Goal: Task Accomplishment & Management: Manage account settings

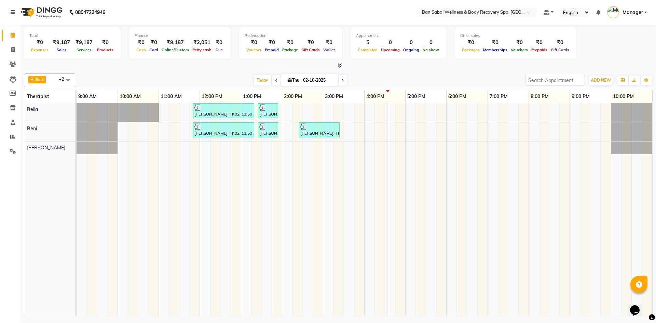
click at [340, 66] on icon at bounding box center [340, 65] width 4 height 5
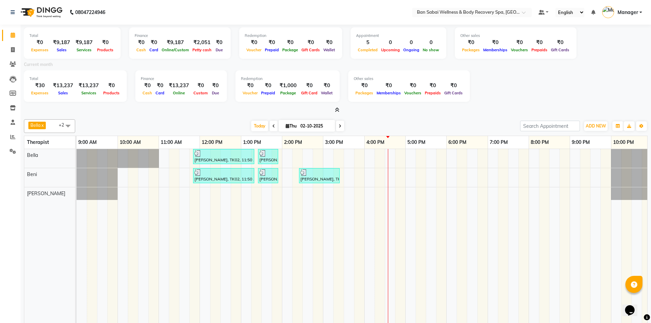
click at [339, 110] on icon at bounding box center [337, 109] width 4 height 5
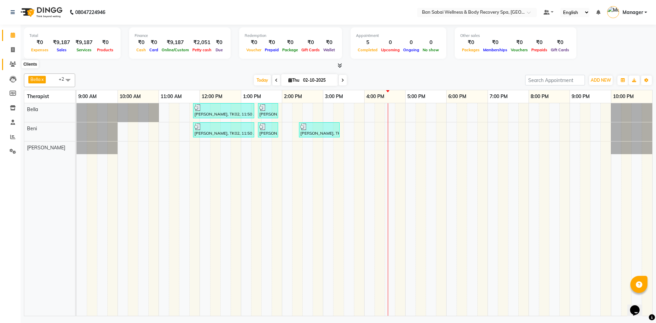
drag, startPoint x: 11, startPoint y: 64, endPoint x: 14, endPoint y: 60, distance: 5.1
click at [11, 64] on icon at bounding box center [13, 64] width 6 height 5
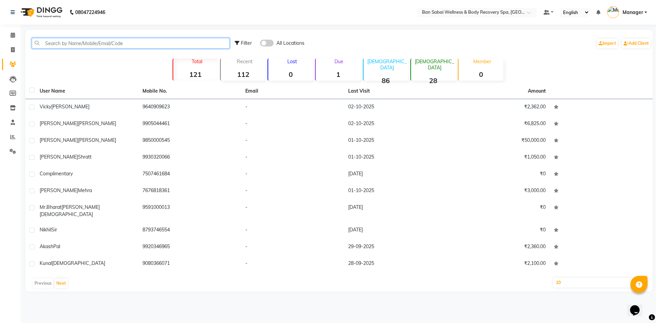
click at [165, 40] on input "text" at bounding box center [131, 43] width 198 height 11
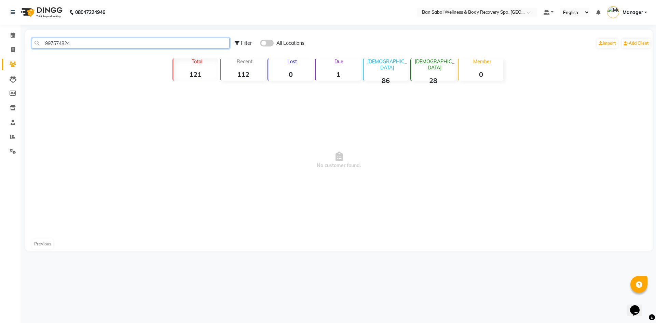
type input "9975748249"
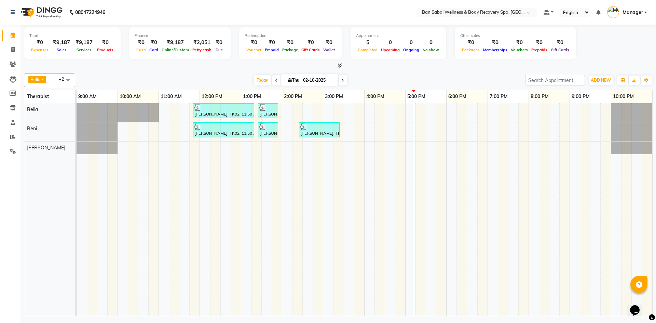
click at [338, 65] on icon at bounding box center [340, 65] width 4 height 5
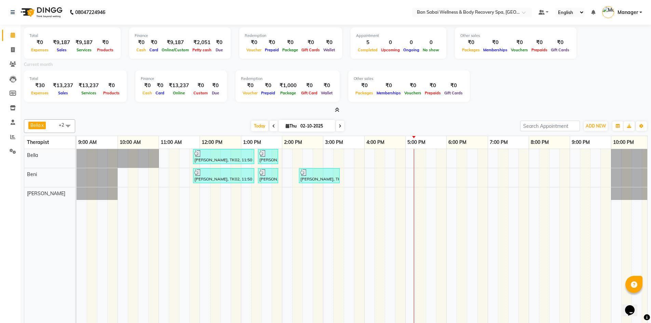
click at [336, 111] on icon at bounding box center [337, 109] width 4 height 5
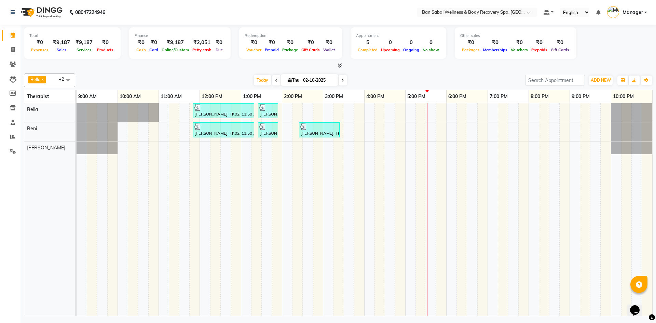
click at [340, 65] on icon at bounding box center [340, 65] width 4 height 5
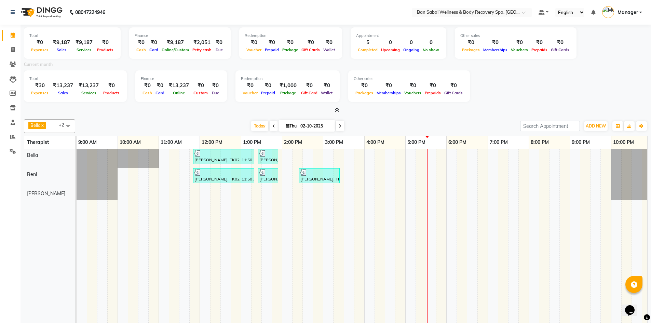
click at [338, 109] on icon at bounding box center [337, 109] width 4 height 5
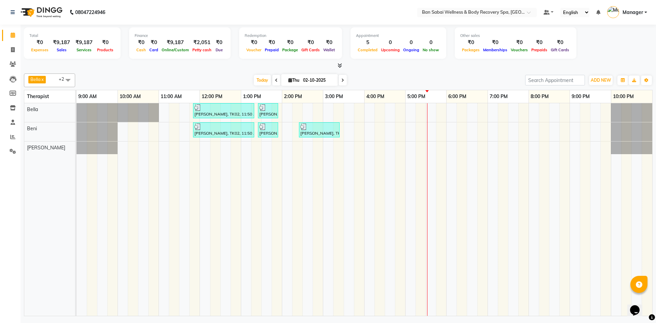
click at [340, 65] on icon at bounding box center [340, 65] width 4 height 5
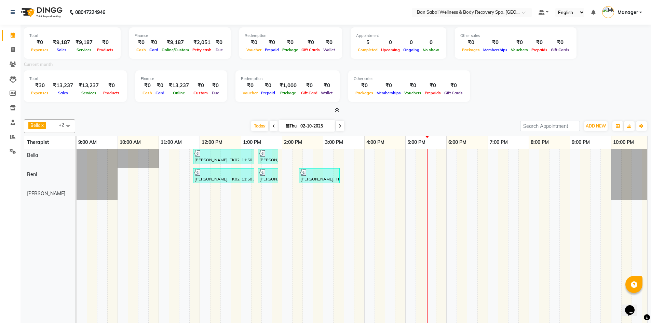
click at [336, 107] on span at bounding box center [335, 110] width 7 height 7
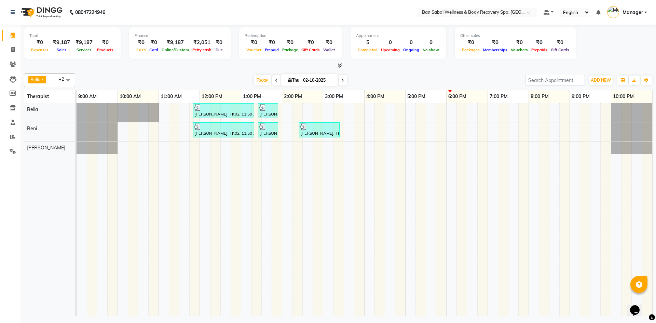
click at [490, 113] on div "Arpan Joseph, TK02, 11:50 AM-01:20 PM, Swedish Massage (Medium Pressure)-90min …" at bounding box center [365, 209] width 576 height 213
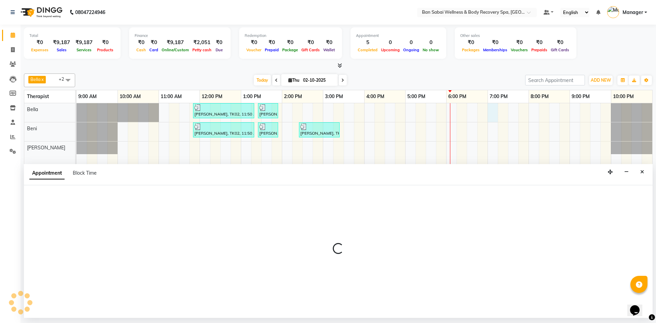
select select "88795"
select select "1140"
select select "tentative"
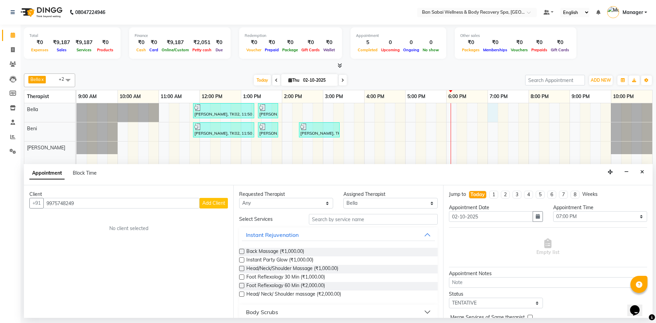
type input "9975748249"
click at [222, 204] on span "Add Client" at bounding box center [213, 203] width 23 height 6
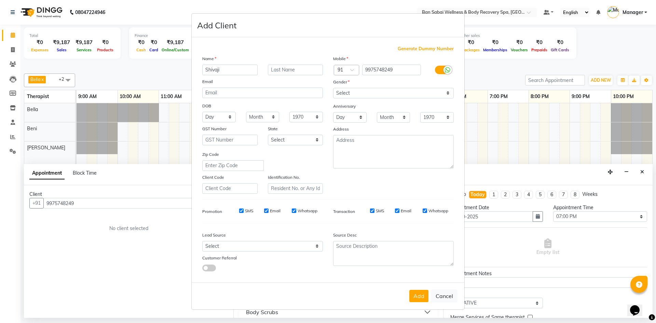
type input "Shivaji"
click at [287, 68] on input "text" at bounding box center [295, 70] width 55 height 11
type input "c"
drag, startPoint x: 286, startPoint y: 72, endPoint x: 295, endPoint y: 69, distance: 9.3
click at [295, 69] on input "[PERSON_NAME]" at bounding box center [295, 70] width 55 height 11
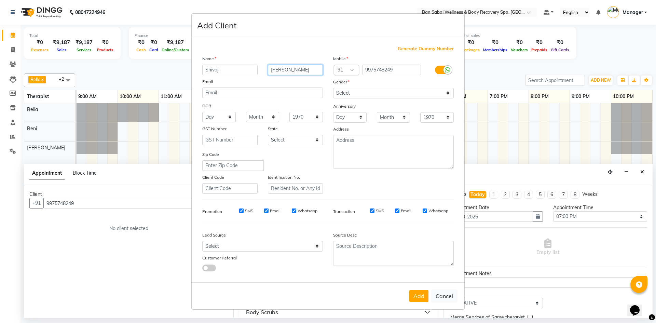
type input "[PERSON_NAME]"
click at [240, 210] on input "SMS" at bounding box center [241, 210] width 4 height 4
checkbox input "false"
click at [266, 210] on input "Email" at bounding box center [266, 210] width 4 height 4
checkbox input "false"
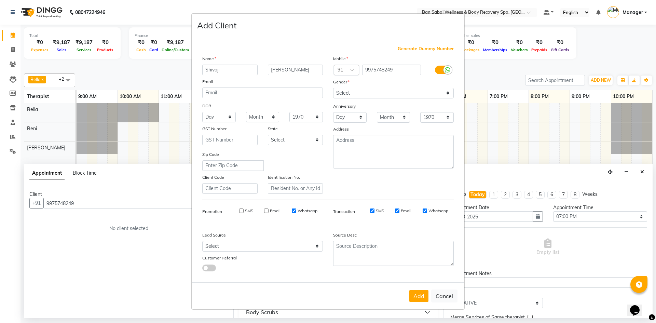
click at [296, 212] on div "Whatsapp" at bounding box center [305, 211] width 26 height 6
click at [294, 212] on input "Whatsapp" at bounding box center [294, 210] width 4 height 4
checkbox input "false"
click at [316, 246] on select "Select Walk-in Referral Internet Friend Word of Mouth Advertisement Facebook Ju…" at bounding box center [262, 246] width 121 height 11
select select "56642"
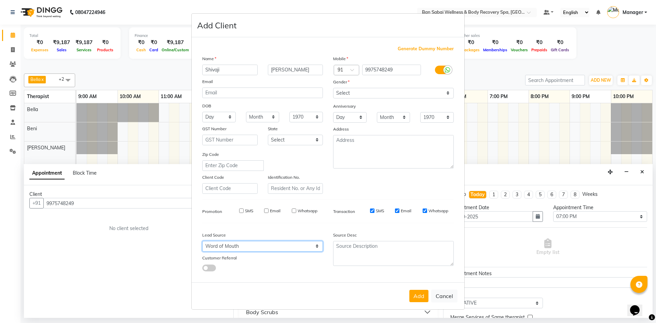
click at [202, 241] on select "Select Walk-in Referral Internet Friend Word of Mouth Advertisement Facebook Ju…" at bounding box center [262, 246] width 121 height 11
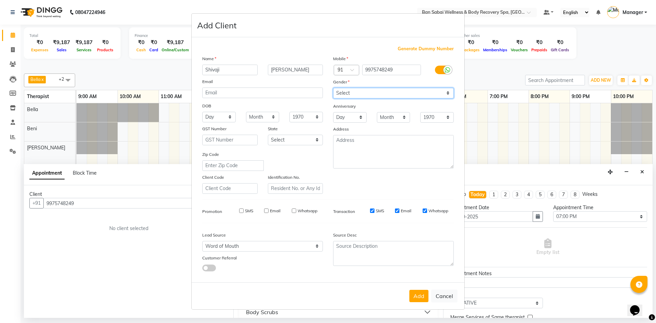
click at [449, 92] on select "Select Male Female Other Prefer Not To Say" at bounding box center [393, 93] width 121 height 11
select select "male"
click at [333, 88] on select "Select Male Female Other Prefer Not To Say" at bounding box center [393, 93] width 121 height 11
click at [424, 295] on button "Add" at bounding box center [418, 296] width 19 height 12
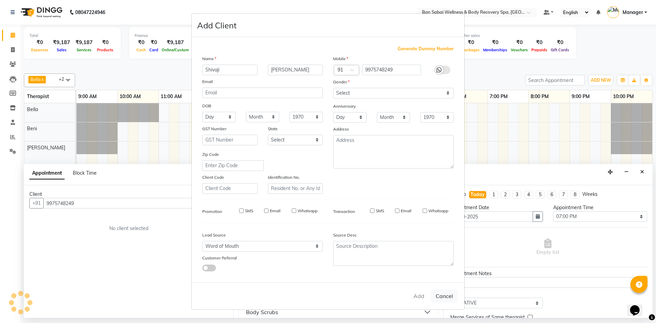
select select
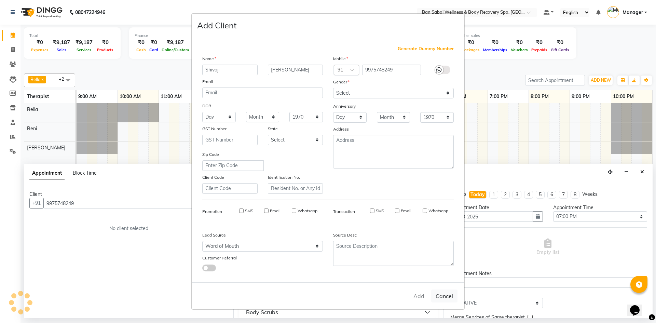
select select
checkbox input "false"
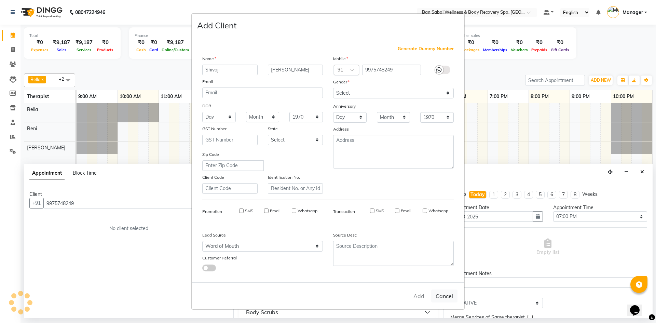
checkbox input "false"
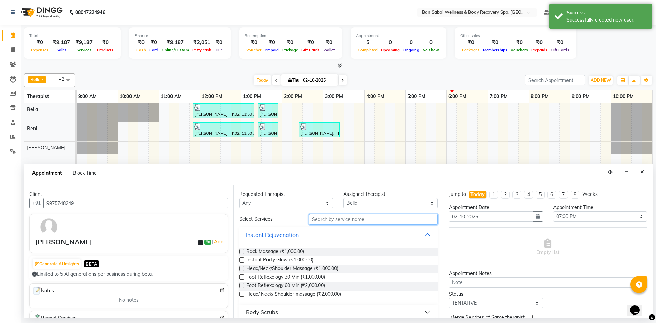
click at [368, 219] on input "text" at bounding box center [373, 219] width 129 height 11
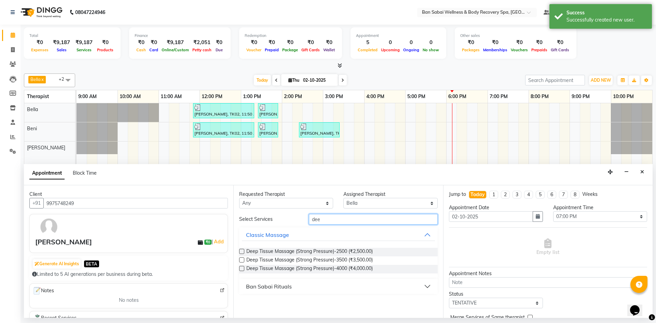
type input "dee"
click at [242, 251] on label at bounding box center [241, 251] width 5 height 5
click at [242, 251] on input "checkbox" at bounding box center [241, 252] width 4 height 4
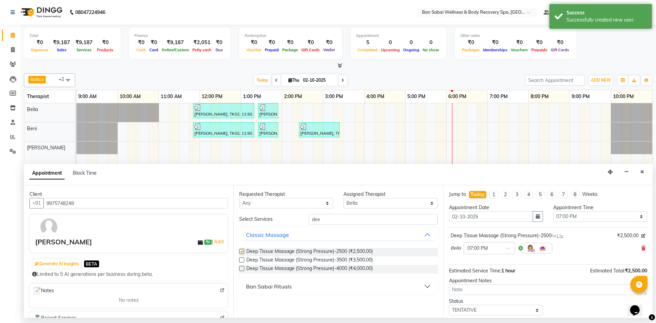
checkbox input "false"
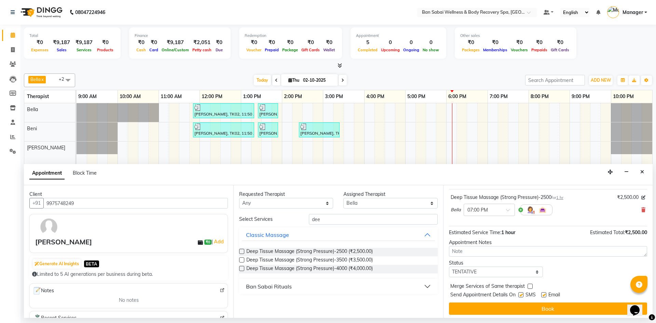
scroll to position [41, 0]
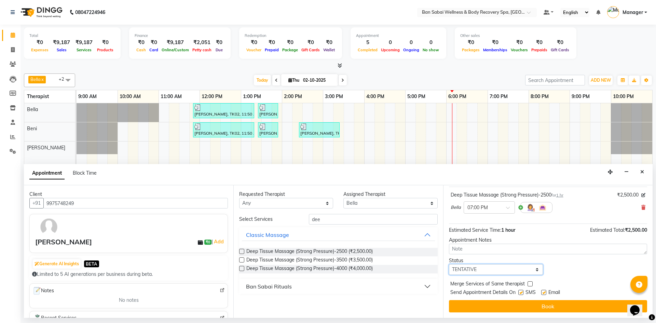
click at [535, 271] on select "Select TENTATIVE CONFIRM CHECK-IN UPCOMING" at bounding box center [496, 269] width 94 height 11
select select "upcoming"
click at [449, 264] on select "Select TENTATIVE CONFIRM CHECK-IN UPCOMING" at bounding box center [496, 269] width 94 height 11
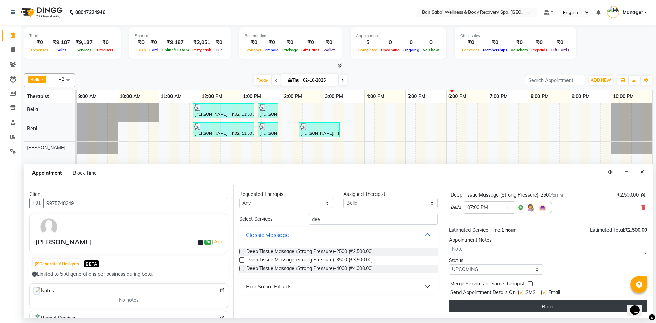
click at [559, 308] on button "Book" at bounding box center [548, 306] width 198 height 12
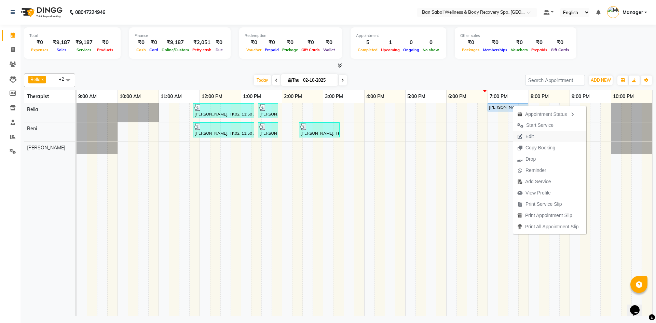
click at [534, 135] on span "Edit" at bounding box center [530, 136] width 8 height 7
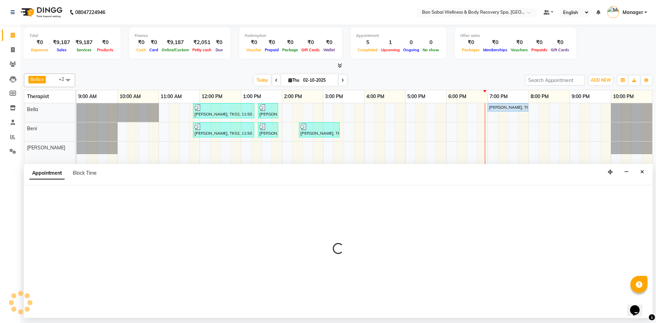
select select "1140"
select select "upcoming"
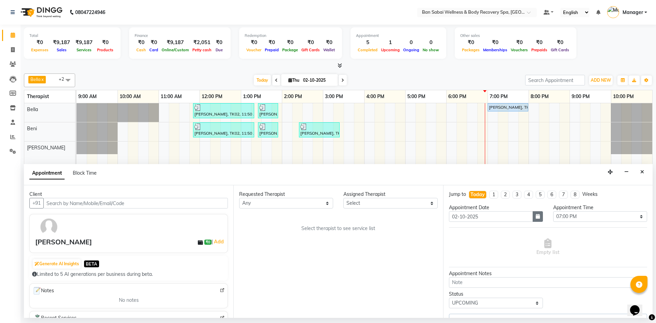
select select "88795"
select select "4395"
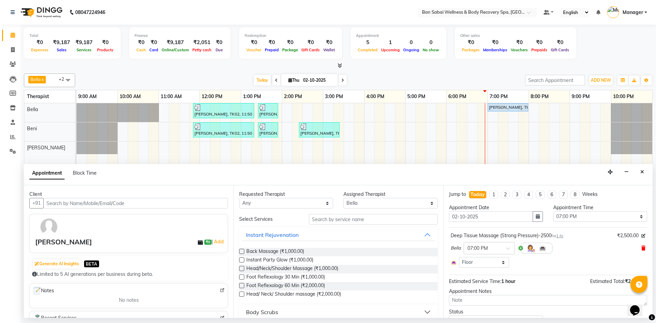
click at [642, 246] on icon at bounding box center [644, 248] width 4 height 5
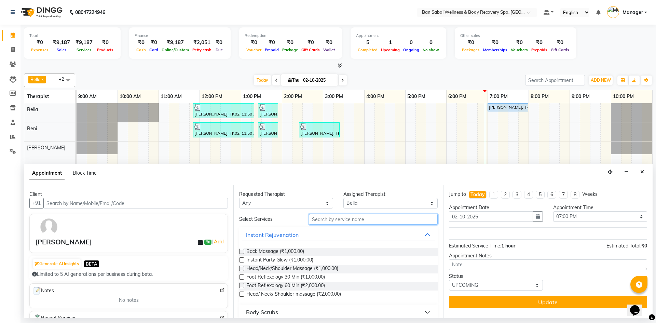
click at [342, 219] on input "text" at bounding box center [373, 219] width 129 height 11
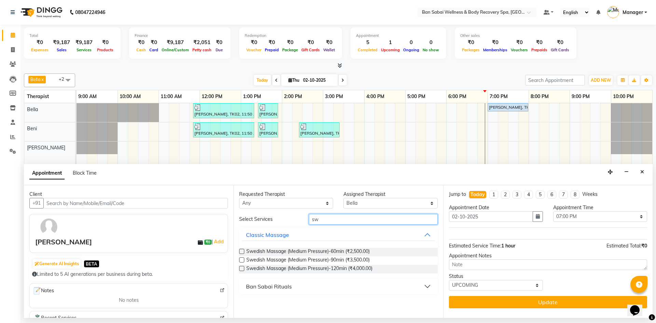
type input "sw"
click at [243, 251] on label at bounding box center [241, 251] width 5 height 5
click at [243, 251] on input "checkbox" at bounding box center [241, 252] width 4 height 4
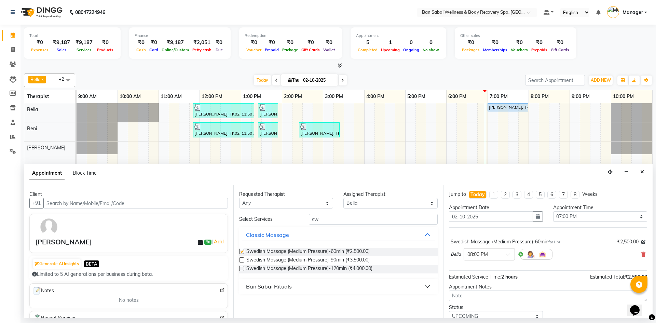
checkbox input "false"
click at [509, 256] on span at bounding box center [510, 256] width 9 height 7
click at [481, 282] on div "07:00 PM" at bounding box center [489, 286] width 51 height 13
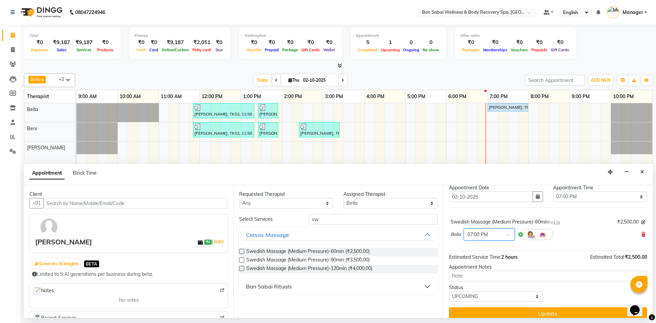
scroll to position [27, 0]
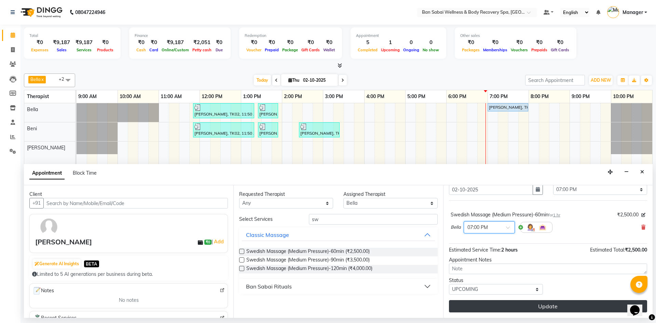
click at [557, 305] on button "Update" at bounding box center [548, 306] width 198 height 12
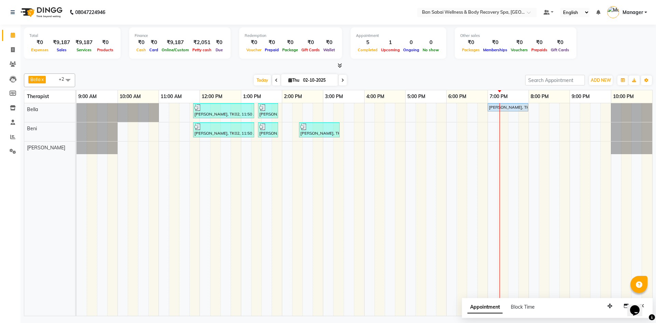
click at [512, 133] on div "Arpan Joseph, TK02, 11:50 AM-01:20 PM, Swedish Massage (Medium Pressure)-90min …" at bounding box center [365, 209] width 576 height 213
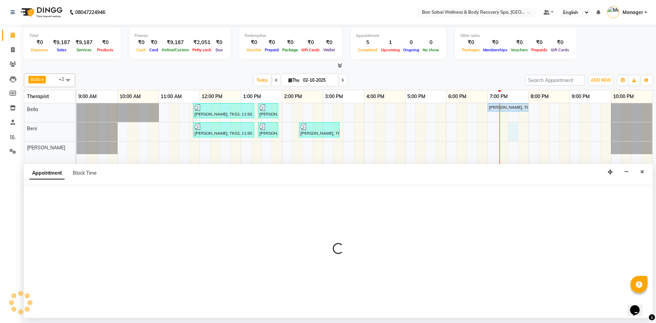
select select "88797"
select select "1170"
select select "tentative"
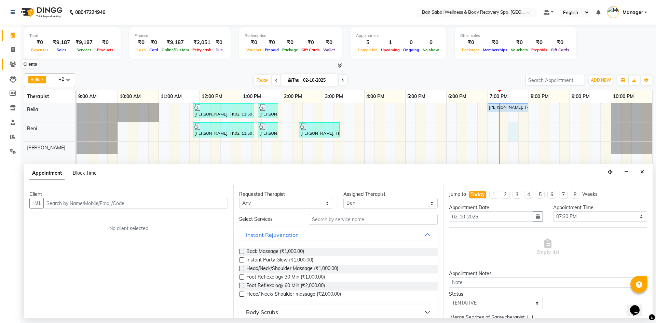
click at [14, 64] on icon at bounding box center [13, 64] width 6 height 5
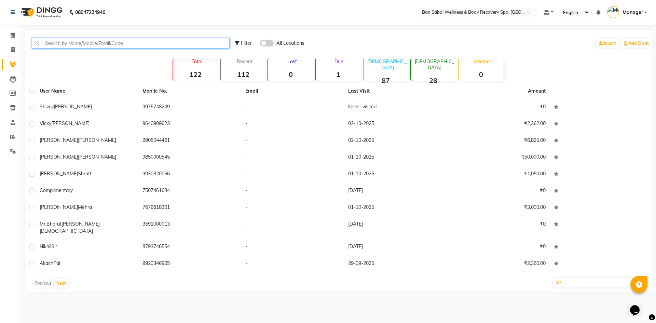
click at [76, 46] on input "text" at bounding box center [131, 43] width 198 height 11
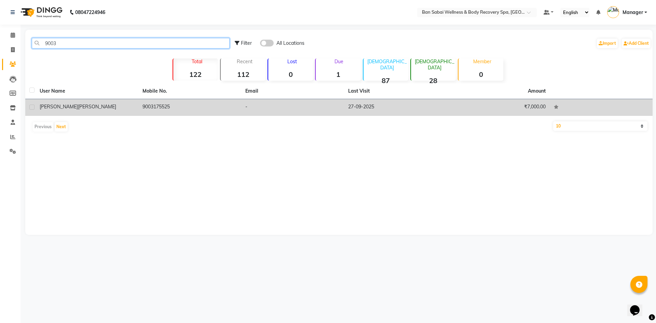
type input "9003"
click at [85, 113] on td "Ravi Kuna" at bounding box center [87, 107] width 103 height 17
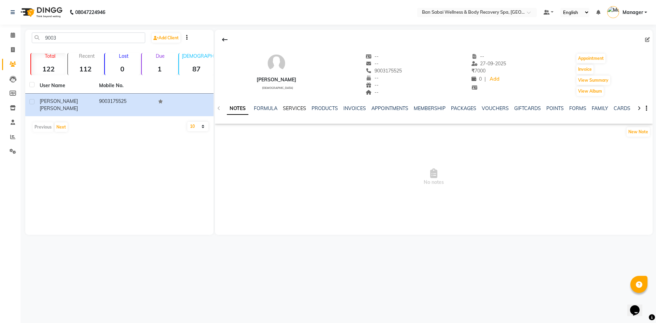
click at [292, 110] on link "SERVICES" at bounding box center [294, 108] width 23 height 6
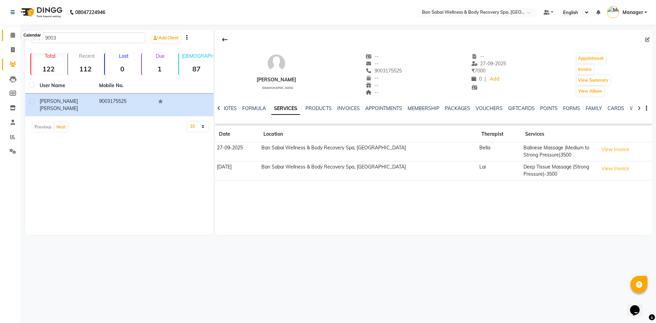
click at [13, 34] on icon at bounding box center [13, 34] width 4 height 5
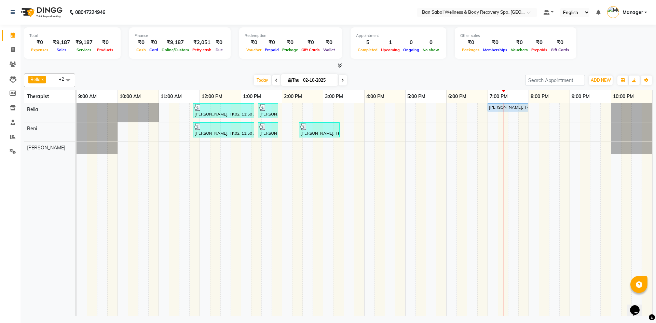
click at [496, 133] on div "Arpan Joseph, TK02, 11:50 AM-01:20 PM, Swedish Massage (Medium Pressure)-90min …" at bounding box center [365, 209] width 576 height 213
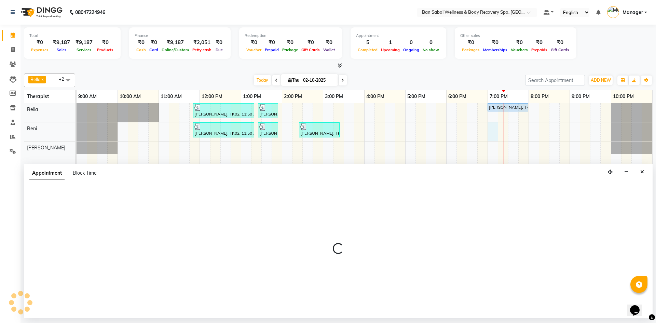
select select "88797"
select select "1140"
select select "tentative"
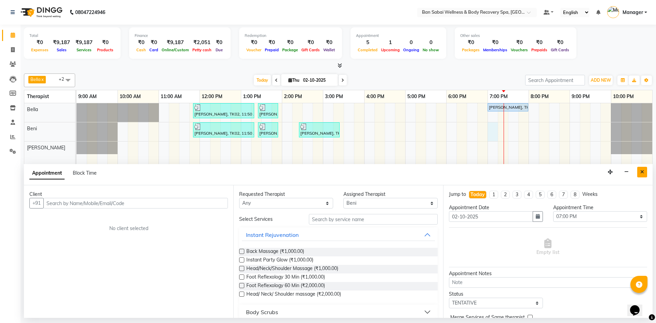
click at [643, 170] on icon "Close" at bounding box center [642, 172] width 4 height 5
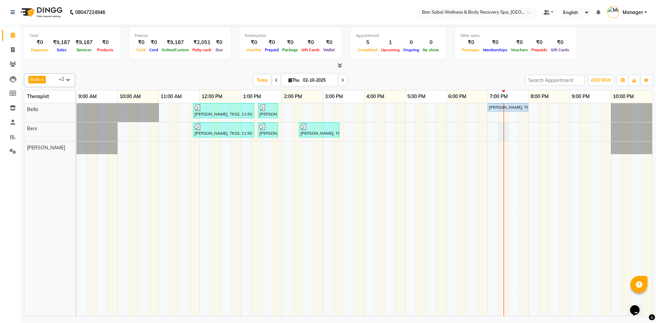
click at [506, 132] on div "Arpan Joseph, TK02, 11:50 AM-01:20 PM, Swedish Massage (Medium Pressure)-90min …" at bounding box center [365, 209] width 576 height 213
select select "88797"
select select "1155"
select select "tentative"
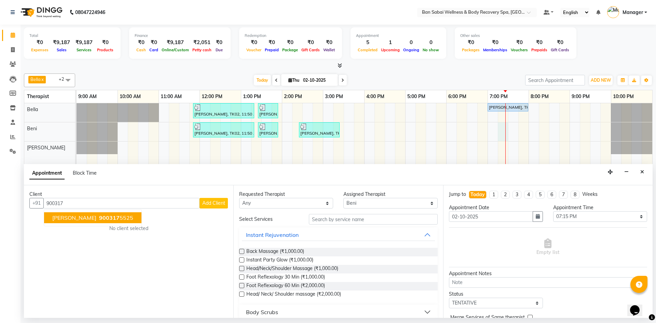
click at [111, 214] on button "Ravi Kuna 900317 5525" at bounding box center [92, 217] width 97 height 11
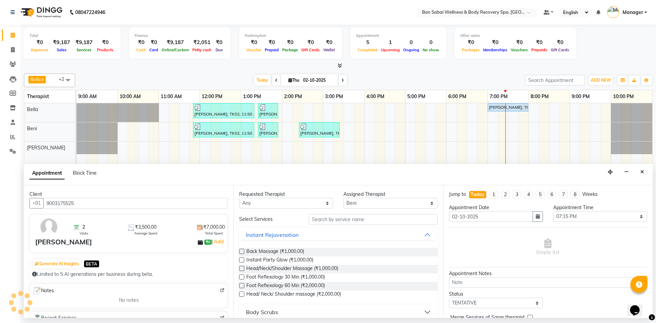
type input "9003175525"
click at [365, 218] on input "text" at bounding box center [373, 219] width 129 height 11
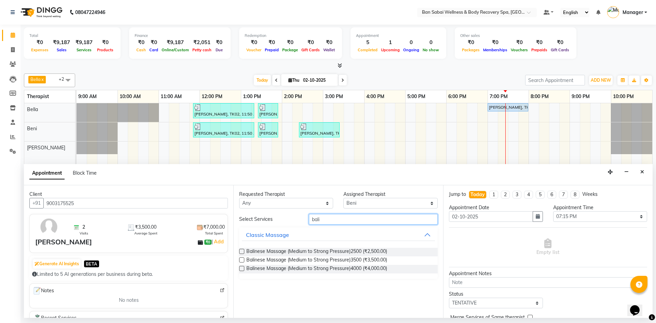
type input "bali"
click at [243, 260] on label at bounding box center [241, 259] width 5 height 5
click at [243, 260] on input "checkbox" at bounding box center [241, 260] width 4 height 4
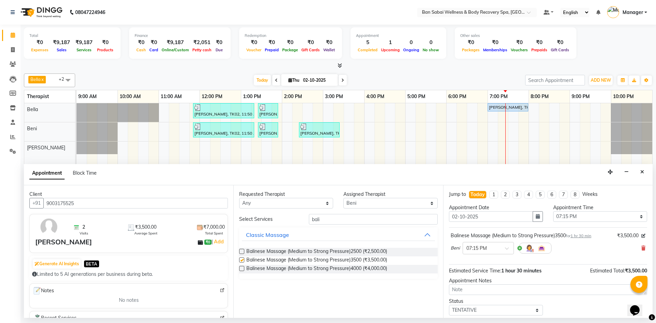
checkbox input "false"
click at [638, 214] on select "Select 10:00 AM 10:05 AM 10:10 AM 10:15 AM 10:20 AM 10:25 AM 10:30 AM 10:35 AM …" at bounding box center [600, 216] width 94 height 11
click at [638, 216] on select "Select 10:00 AM 10:05 AM 10:10 AM 10:15 AM 10:20 AM 10:25 AM 10:30 AM 10:35 AM …" at bounding box center [600, 216] width 94 height 11
select select "1170"
click at [553, 211] on select "Select 10:00 AM 10:05 AM 10:10 AM 10:15 AM 10:20 AM 10:25 AM 10:30 AM 10:35 AM …" at bounding box center [600, 216] width 94 height 11
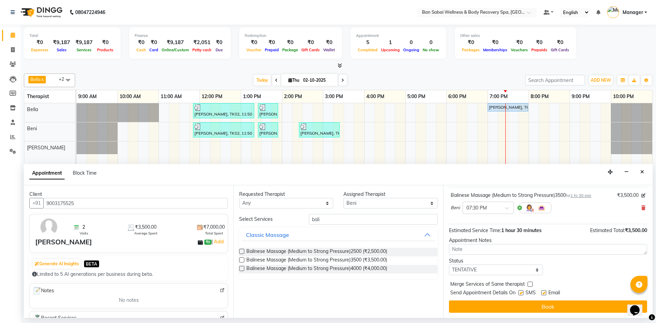
scroll to position [41, 0]
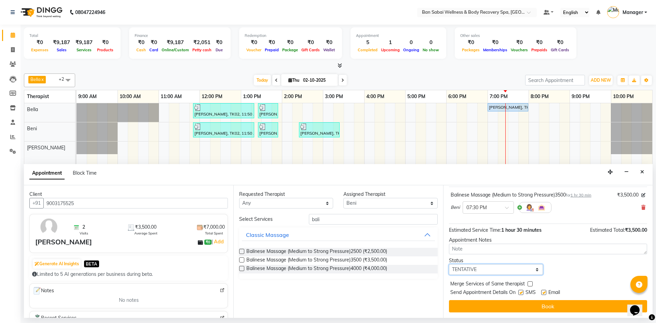
click at [536, 269] on select "Select TENTATIVE CONFIRM CHECK-IN UPCOMING" at bounding box center [496, 269] width 94 height 11
select select "check-in"
click at [449, 264] on select "Select TENTATIVE CONFIRM CHECK-IN UPCOMING" at bounding box center [496, 269] width 94 height 11
click at [544, 304] on button "Book" at bounding box center [548, 306] width 198 height 12
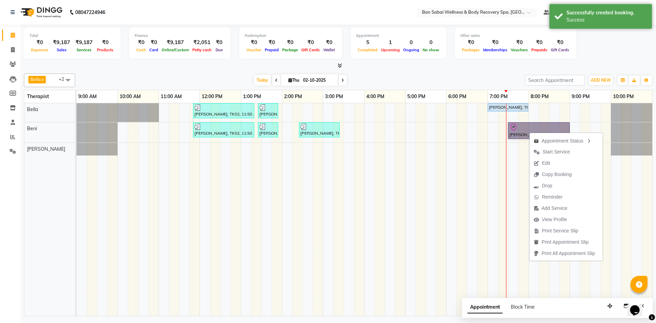
drag, startPoint x: 506, startPoint y: 168, endPoint x: 511, endPoint y: 154, distance: 14.7
click at [506, 168] on div "Arpan Joseph, TK02, 11:50 AM-01:20 PM, Swedish Massage (Medium Pressure)-90min …" at bounding box center [365, 209] width 576 height 213
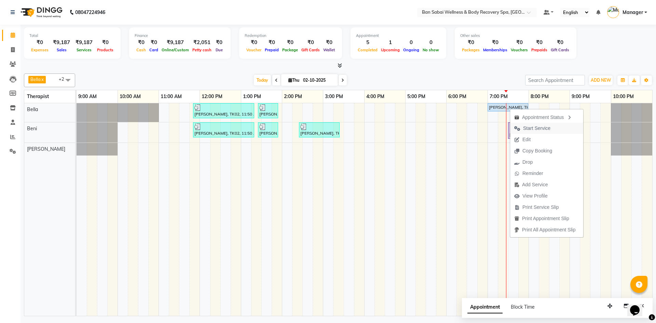
click at [530, 129] on span "Start Service" at bounding box center [536, 128] width 27 height 7
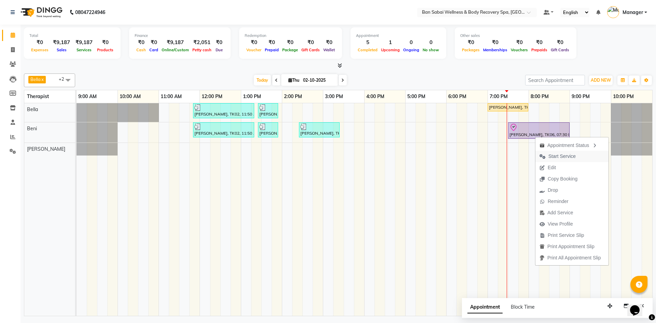
click at [550, 156] on span "Start Service" at bounding box center [562, 156] width 27 height 7
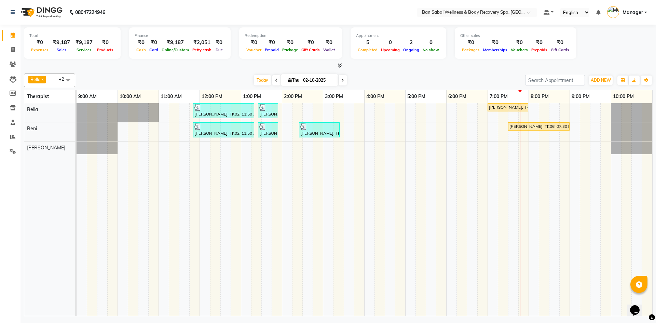
click at [340, 66] on icon at bounding box center [340, 65] width 4 height 5
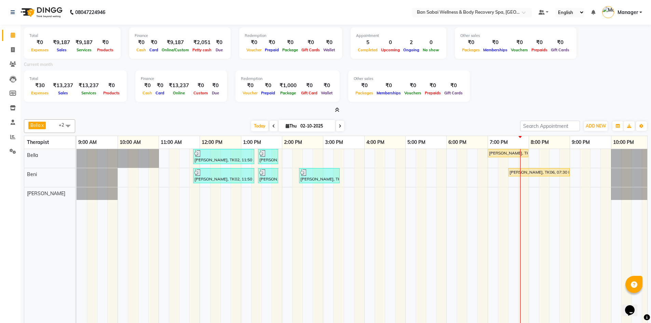
click at [336, 110] on icon at bounding box center [337, 109] width 4 height 5
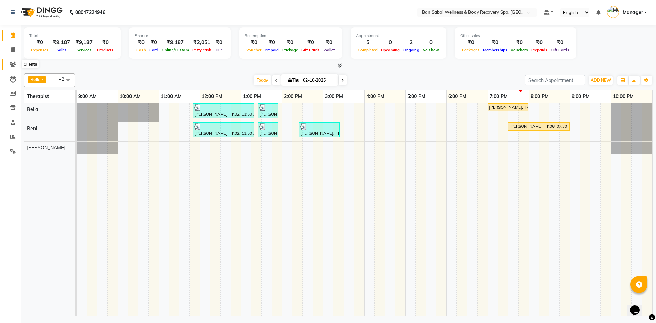
click at [13, 63] on icon at bounding box center [13, 64] width 6 height 5
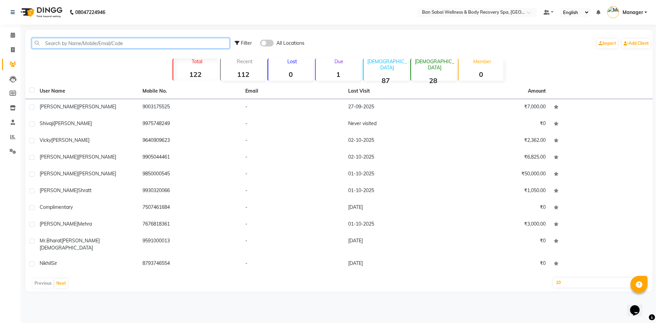
click at [148, 48] on input "text" at bounding box center [131, 43] width 198 height 11
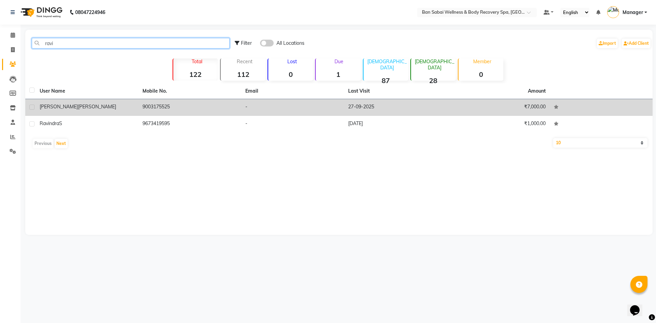
type input "ravi"
click at [45, 105] on span "[PERSON_NAME]" at bounding box center [59, 107] width 38 height 6
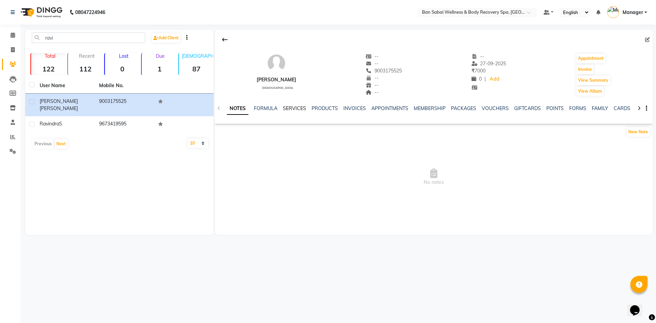
click at [294, 108] on link "SERVICES" at bounding box center [294, 108] width 23 height 6
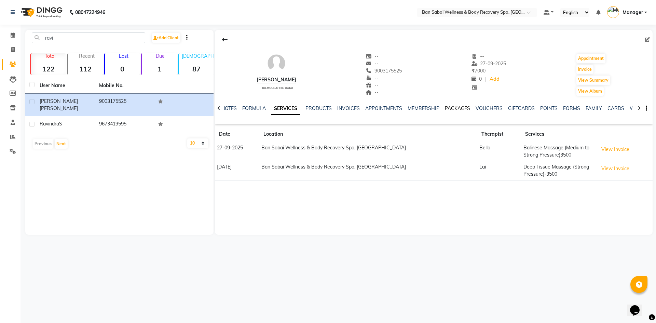
click at [461, 109] on link "PACKAGES" at bounding box center [457, 108] width 25 height 6
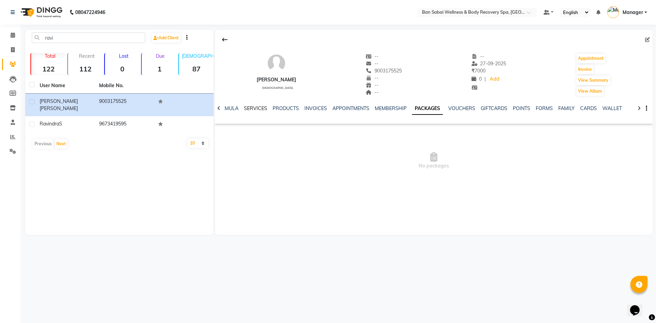
click at [253, 108] on link "SERVICES" at bounding box center [255, 108] width 23 height 6
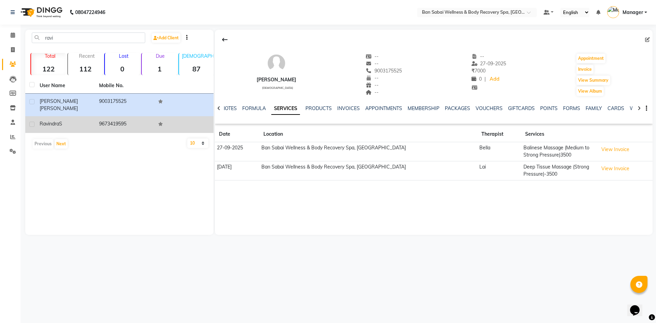
click at [86, 120] on div "Ravindra S" at bounding box center [65, 123] width 51 height 7
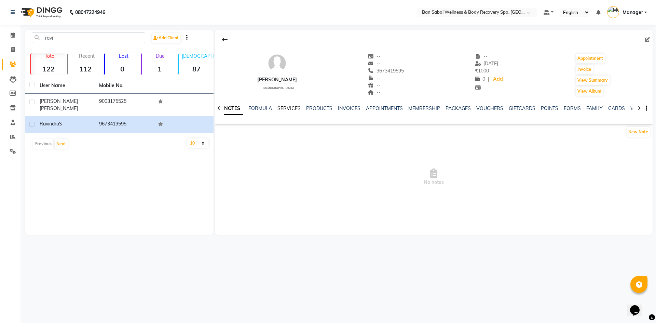
click at [293, 107] on link "SERVICES" at bounding box center [289, 108] width 23 height 6
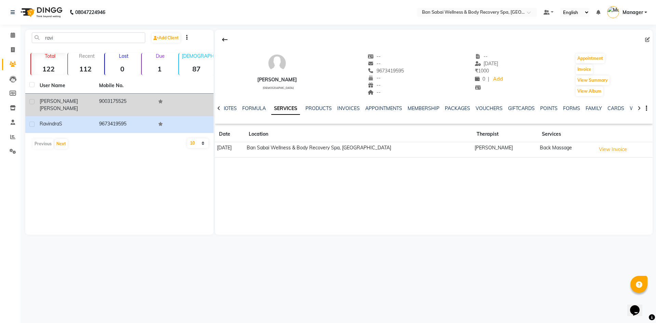
click at [65, 103] on div "Ravi Kuna" at bounding box center [65, 105] width 51 height 14
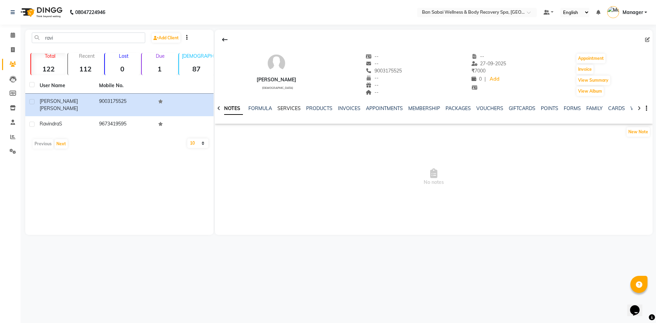
click at [291, 108] on link "SERVICES" at bounding box center [289, 108] width 23 height 6
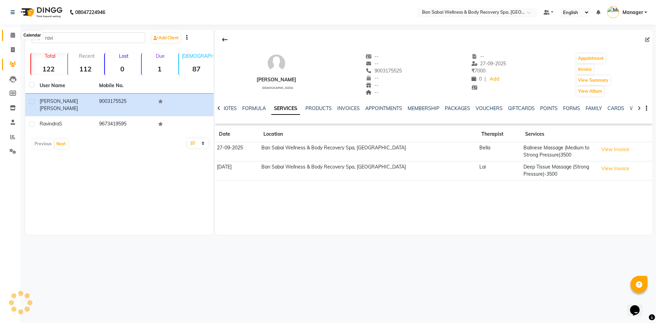
click at [11, 33] on icon at bounding box center [13, 34] width 4 height 5
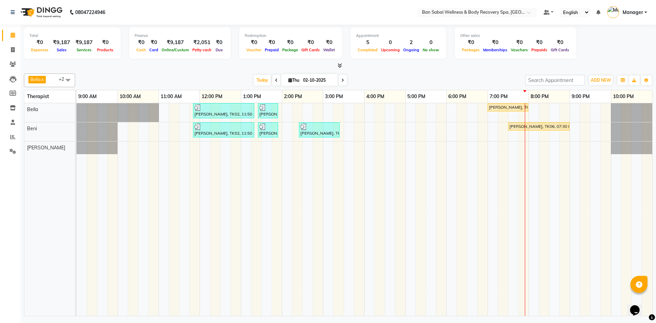
click at [342, 64] on icon at bounding box center [340, 65] width 4 height 5
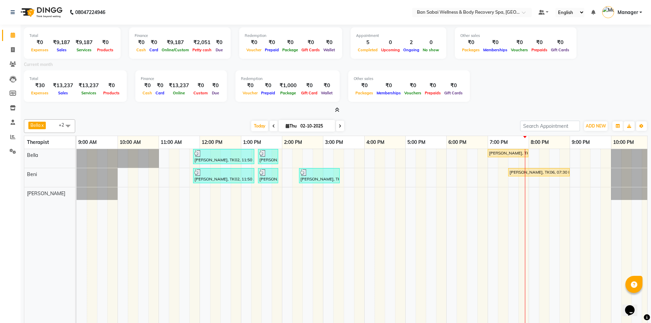
click at [338, 110] on icon at bounding box center [337, 109] width 4 height 5
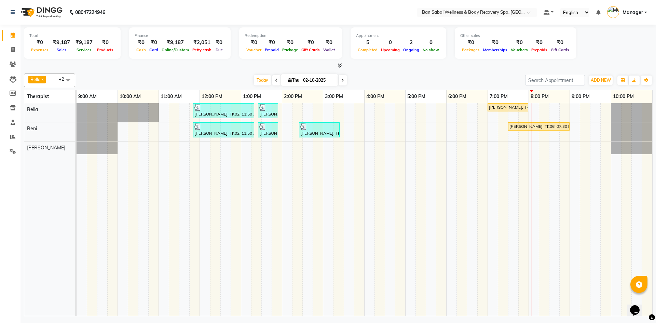
click at [440, 173] on td at bounding box center [441, 209] width 10 height 213
drag, startPoint x: 347, startPoint y: 156, endPoint x: 341, endPoint y: 188, distance: 32.3
click at [341, 188] on td at bounding box center [339, 209] width 10 height 213
click at [339, 67] on icon at bounding box center [340, 65] width 4 height 5
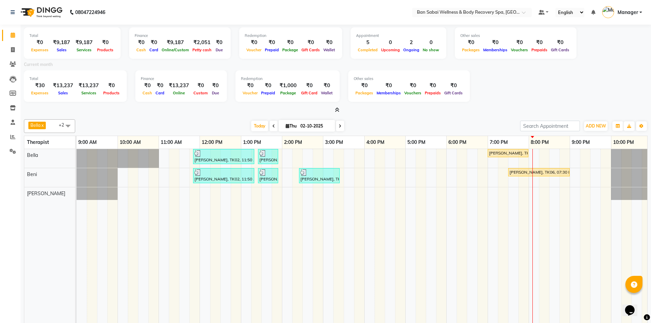
click at [338, 110] on icon at bounding box center [337, 109] width 4 height 5
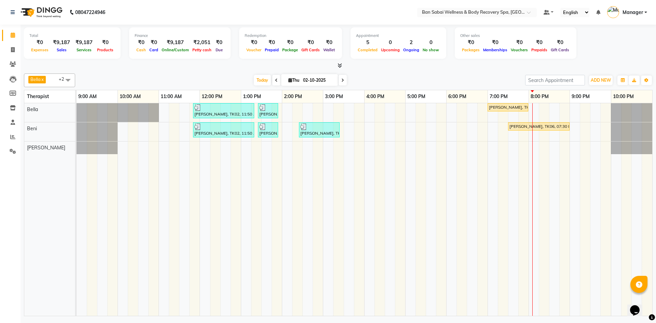
click at [340, 66] on icon at bounding box center [340, 65] width 4 height 5
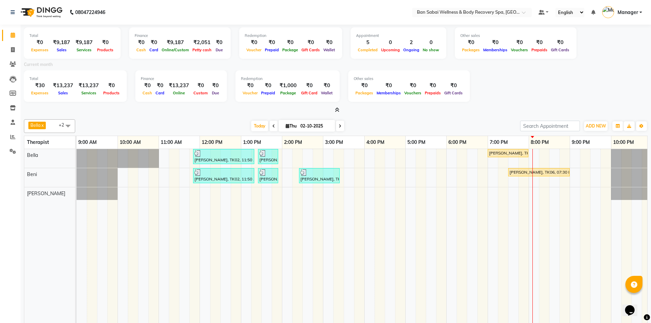
click at [337, 110] on icon at bounding box center [337, 109] width 4 height 5
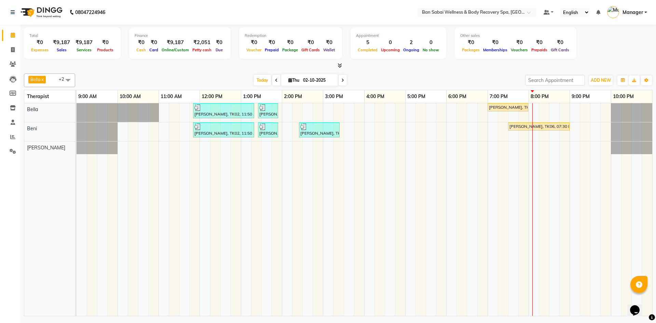
click at [339, 64] on icon at bounding box center [340, 65] width 4 height 5
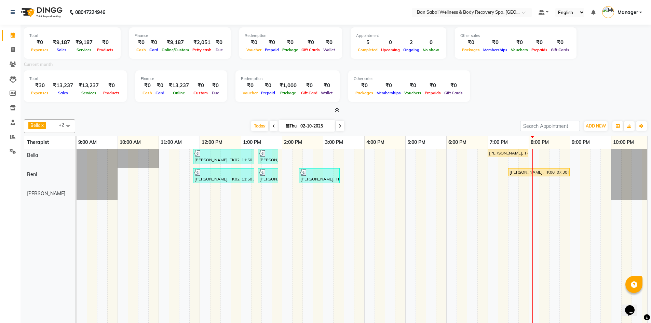
click at [337, 109] on icon at bounding box center [337, 109] width 4 height 5
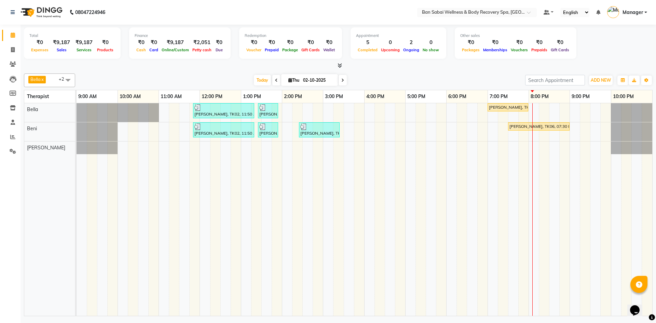
click at [339, 65] on icon at bounding box center [340, 65] width 4 height 5
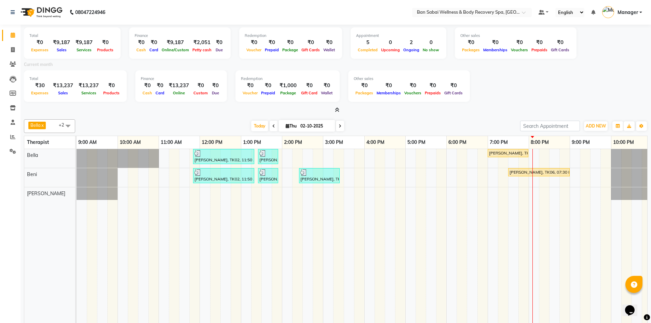
click at [338, 110] on icon at bounding box center [337, 109] width 4 height 5
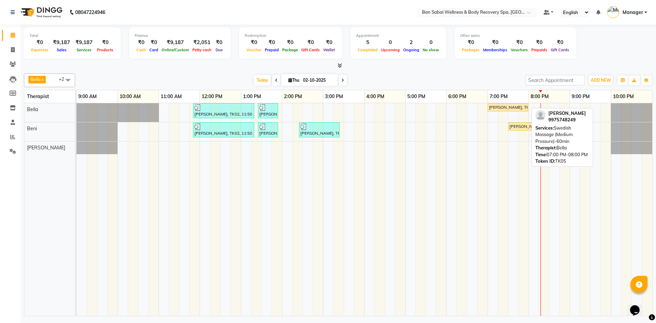
click at [508, 107] on div "[PERSON_NAME], TK05, 07:00 PM-08:00 PM, Swedish Massage (Medium Pressure)-60min" at bounding box center [507, 107] width 39 height 6
select select "1"
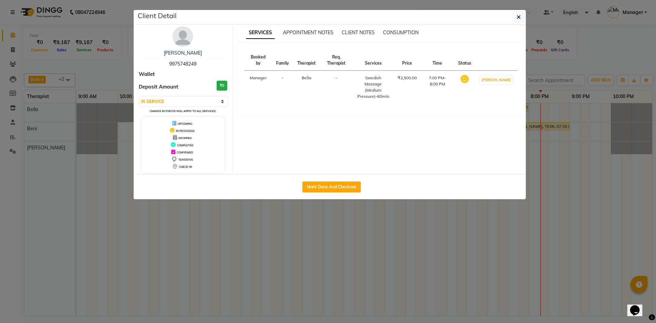
click at [386, 225] on ngb-modal-window "Client Detail Shivaji Chavhan 9975748249 Wallet Deposit Amount ₹0 Select IN SER…" at bounding box center [328, 161] width 656 height 323
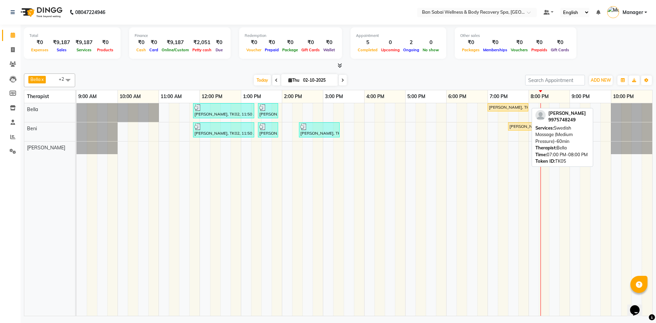
click at [499, 107] on div "[PERSON_NAME], TK05, 07:00 PM-08:00 PM, Swedish Massage (Medium Pressure)-60min" at bounding box center [507, 107] width 39 height 6
select select "1"
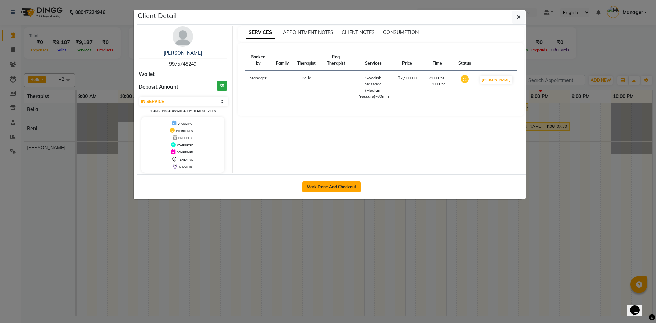
click at [338, 188] on button "Mark Done And Checkout" at bounding box center [331, 186] width 58 height 11
select select "8743"
select select "service"
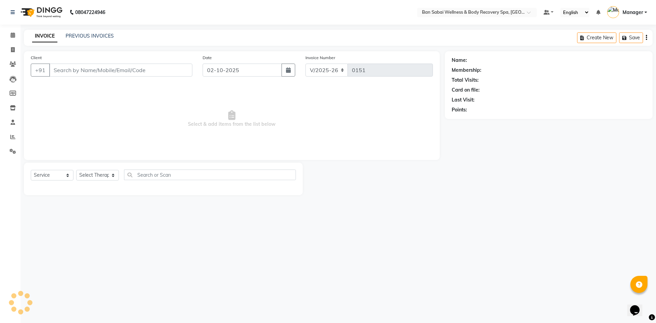
type input "9975748249"
select select "88795"
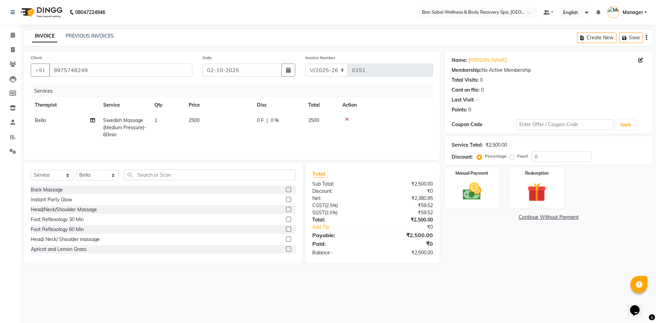
click at [209, 118] on td "2500" at bounding box center [219, 128] width 68 height 30
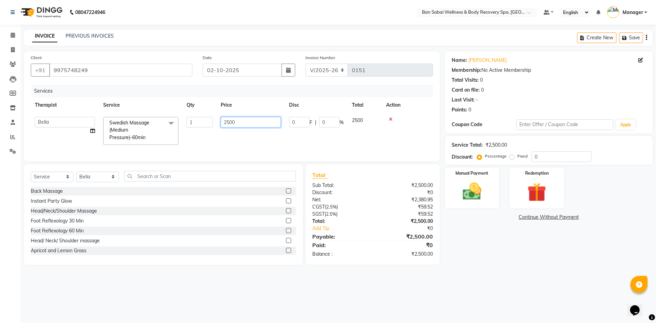
click at [240, 123] on input "2500" at bounding box center [251, 122] width 60 height 11
type input "2625"
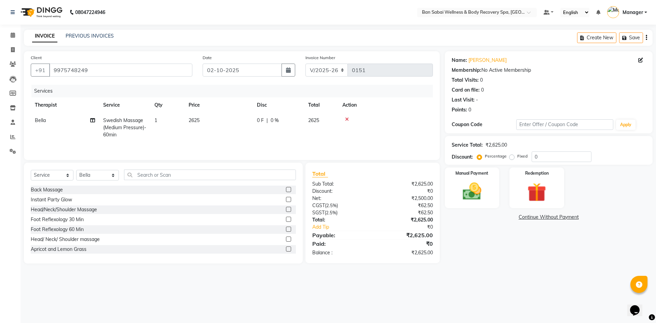
click at [397, 139] on td at bounding box center [385, 128] width 95 height 30
click at [488, 198] on img at bounding box center [472, 191] width 32 height 23
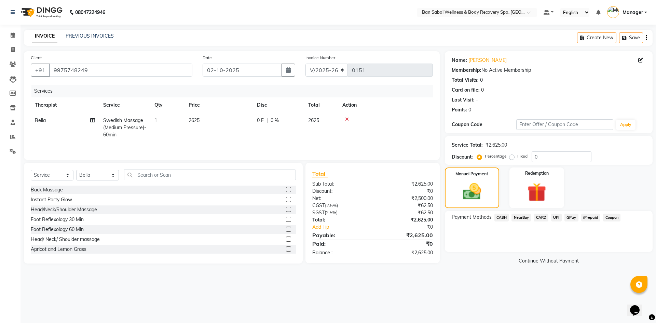
click at [571, 216] on span "GPay" at bounding box center [572, 218] width 14 height 8
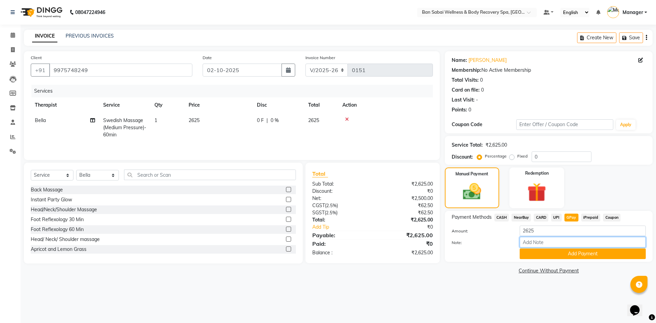
click at [564, 243] on input "Note:" at bounding box center [583, 242] width 126 height 11
type input "kalyani nagar scanner"
click at [569, 252] on button "Add Payment" at bounding box center [583, 253] width 126 height 11
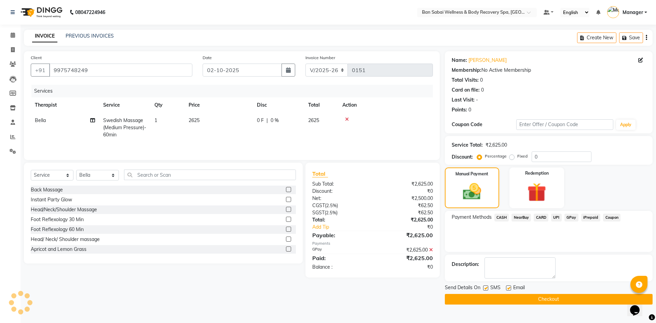
click at [542, 298] on button "Checkout" at bounding box center [549, 299] width 208 height 11
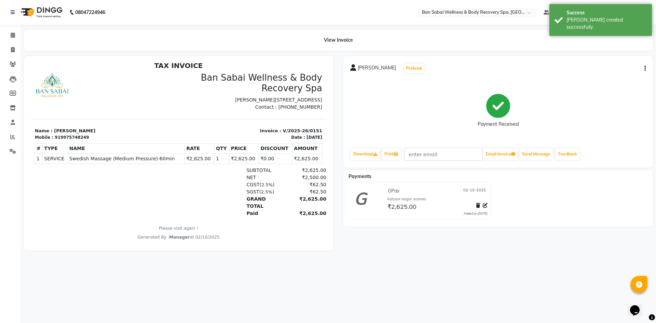
scroll to position [5, 0]
click at [13, 49] on icon at bounding box center [13, 49] width 4 height 5
select select "service"
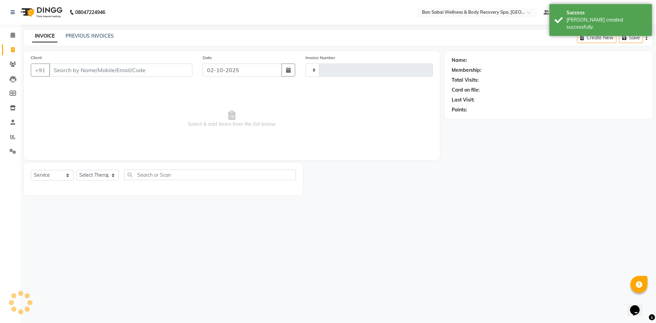
type input "0152"
select select "8743"
click at [14, 37] on icon at bounding box center [13, 34] width 4 height 5
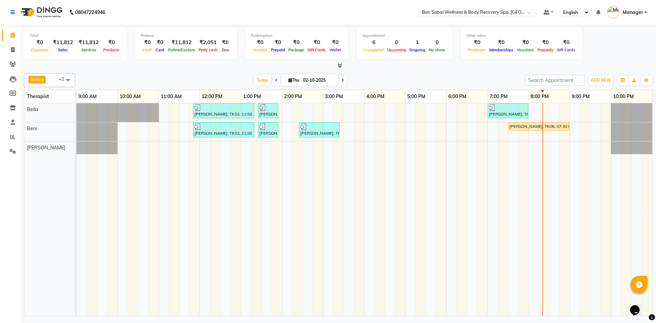
click at [341, 65] on icon at bounding box center [340, 65] width 4 height 5
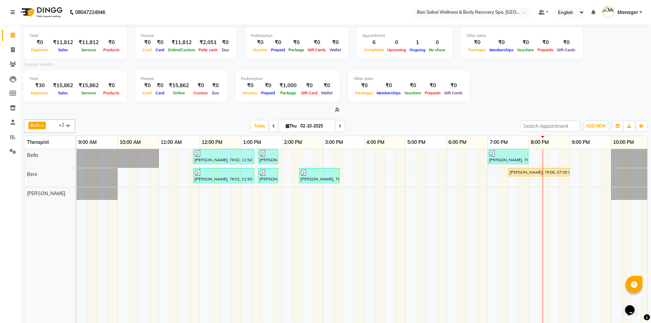
click at [338, 111] on icon at bounding box center [337, 109] width 4 height 5
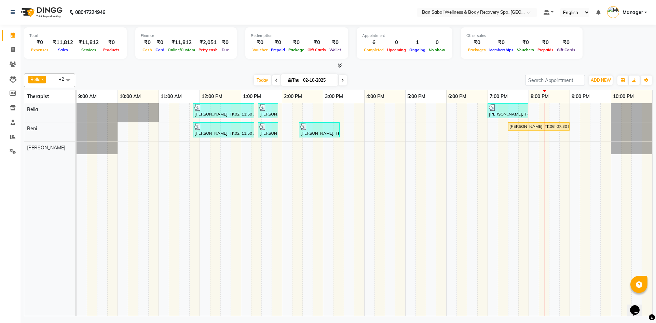
click at [287, 81] on span "Thu" at bounding box center [294, 80] width 14 height 5
select select "10"
select select "2025"
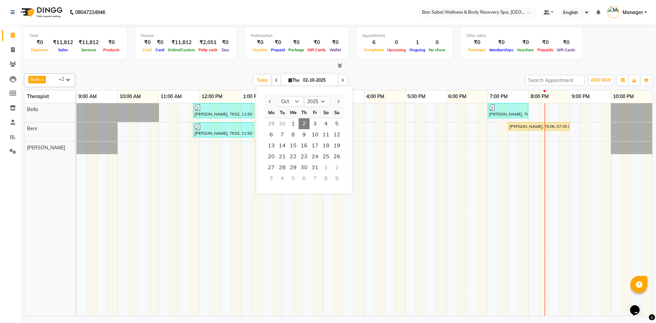
click at [287, 81] on span "Thu" at bounding box center [294, 80] width 14 height 5
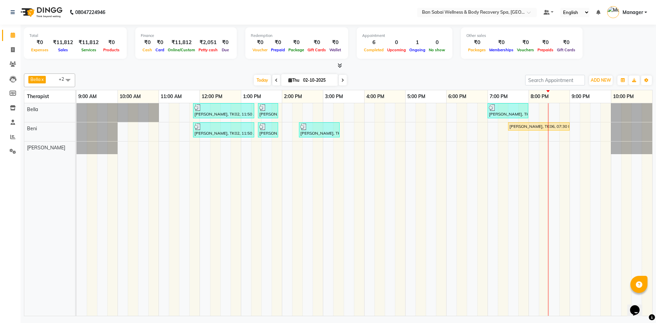
click at [340, 65] on icon at bounding box center [340, 65] width 4 height 5
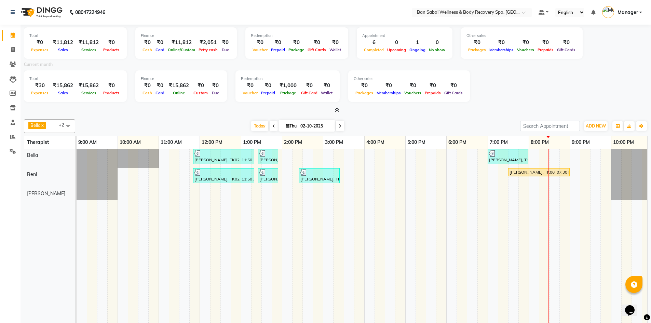
click at [337, 110] on icon at bounding box center [337, 109] width 4 height 5
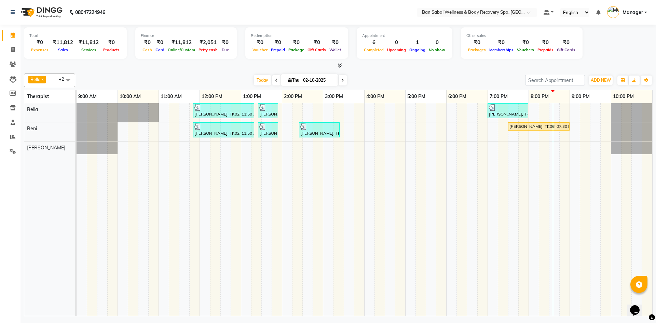
click at [340, 65] on icon at bounding box center [340, 65] width 4 height 5
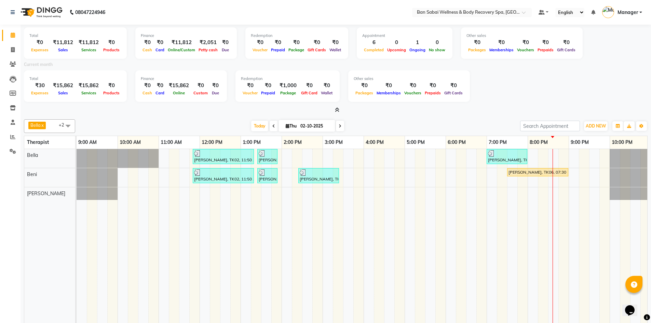
click at [337, 108] on icon at bounding box center [337, 109] width 4 height 5
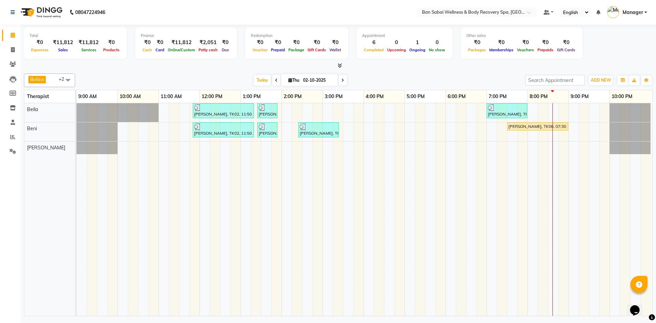
click at [289, 80] on icon at bounding box center [290, 80] width 4 height 4
select select "10"
select select "2025"
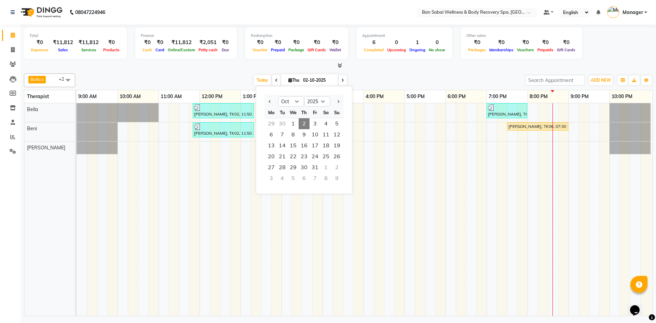
click at [289, 80] on icon at bounding box center [290, 80] width 4 height 4
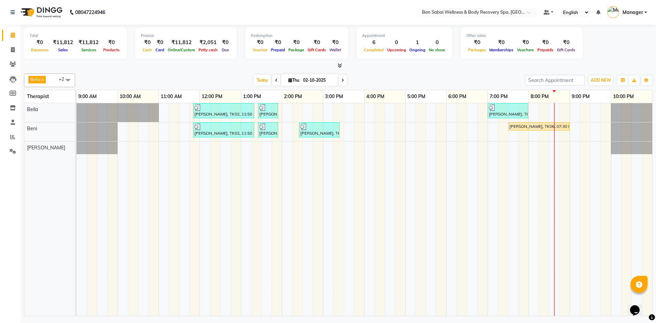
click at [341, 67] on icon at bounding box center [340, 65] width 4 height 5
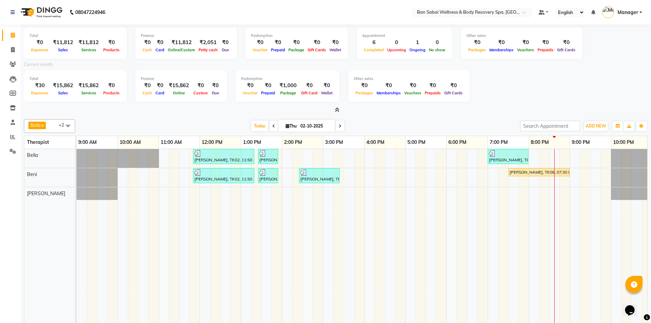
click at [338, 110] on icon at bounding box center [337, 109] width 4 height 5
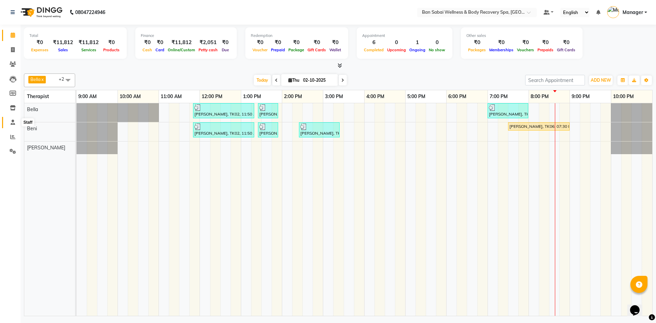
click at [12, 121] on icon at bounding box center [13, 122] width 4 height 5
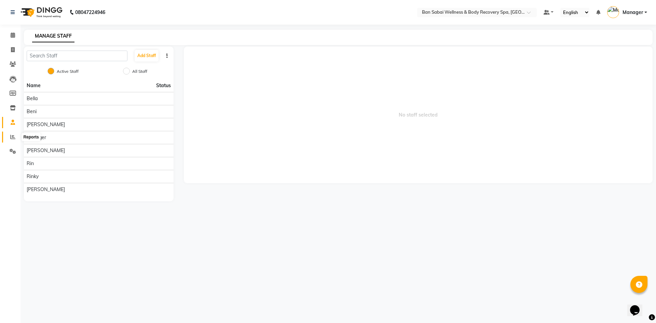
click at [13, 136] on icon at bounding box center [12, 136] width 5 height 5
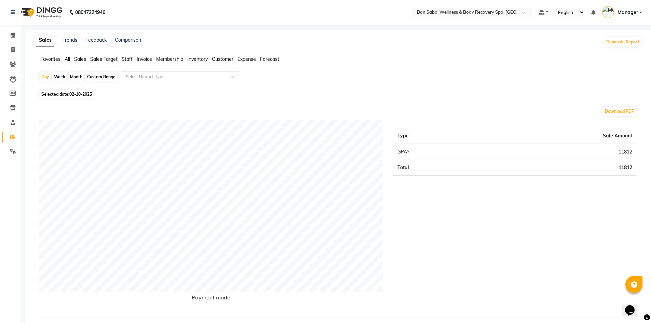
click at [83, 60] on span "Sales" at bounding box center [80, 59] width 12 height 6
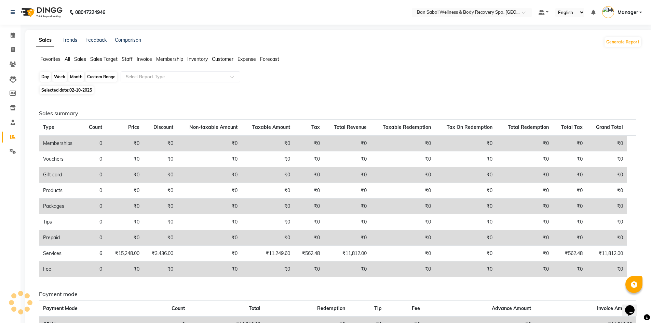
click at [45, 76] on div "Day" at bounding box center [45, 77] width 11 height 10
select select "10"
select select "2025"
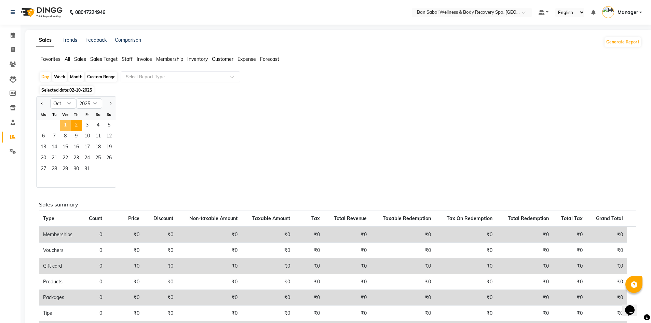
click at [65, 126] on span "1" at bounding box center [65, 125] width 11 height 11
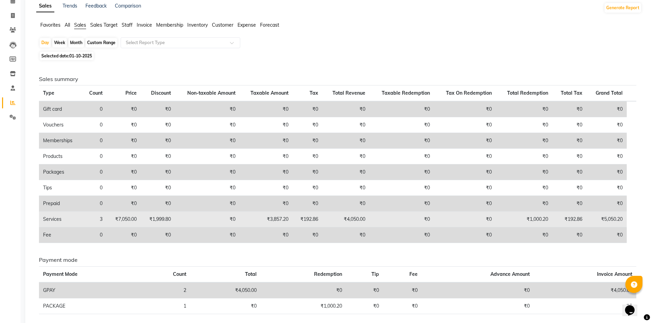
scroll to position [62, 0]
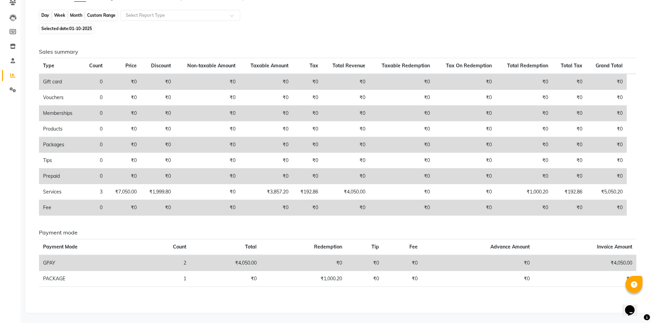
click at [46, 18] on div "Day" at bounding box center [45, 16] width 11 height 10
select select "10"
select select "2025"
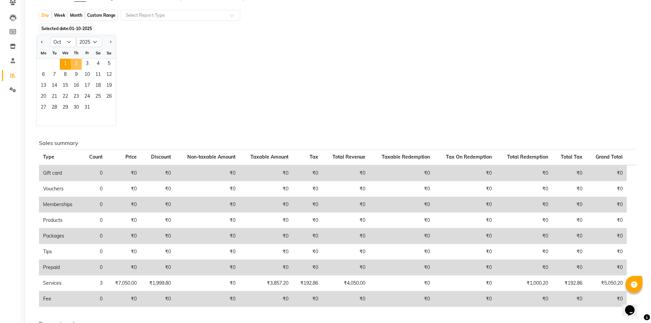
click at [77, 65] on span "2" at bounding box center [76, 64] width 11 height 11
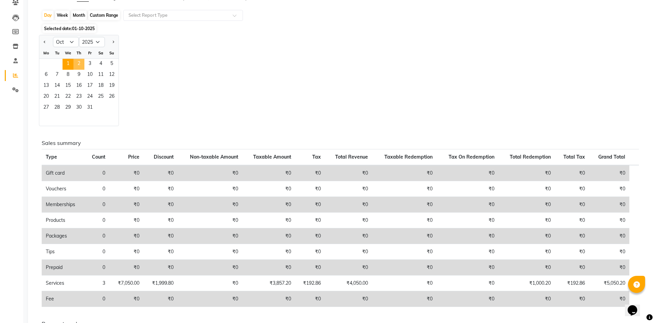
scroll to position [0, 0]
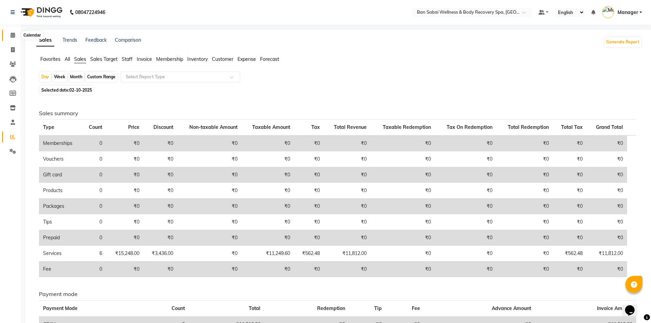
click at [13, 32] on icon at bounding box center [13, 34] width 4 height 5
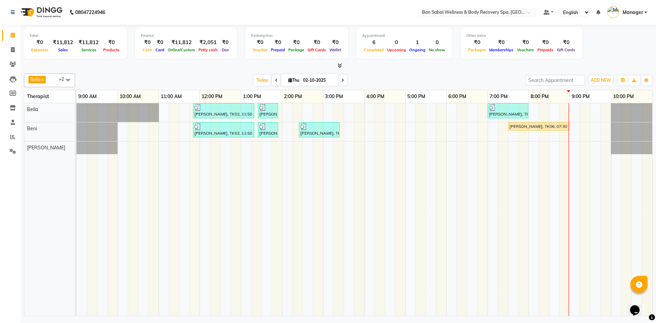
drag, startPoint x: 404, startPoint y: 189, endPoint x: 395, endPoint y: 208, distance: 20.2
click at [395, 208] on td at bounding box center [400, 209] width 10 height 213
click at [288, 80] on icon at bounding box center [290, 80] width 4 height 4
select select "10"
select select "2025"
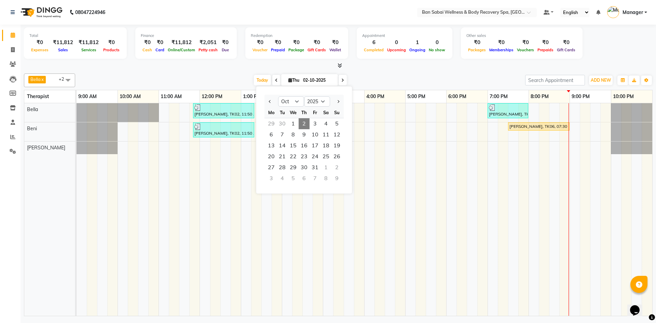
click at [288, 80] on icon at bounding box center [290, 80] width 4 height 4
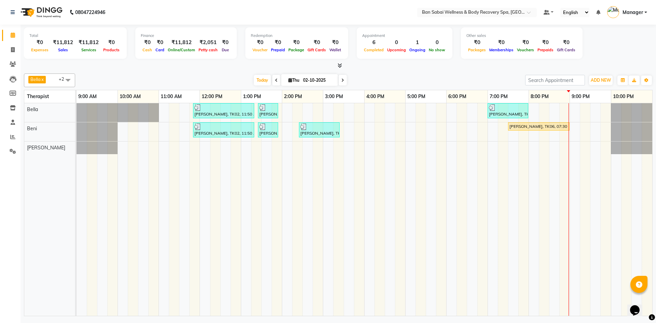
click at [288, 80] on icon at bounding box center [290, 80] width 4 height 4
select select "10"
select select "2025"
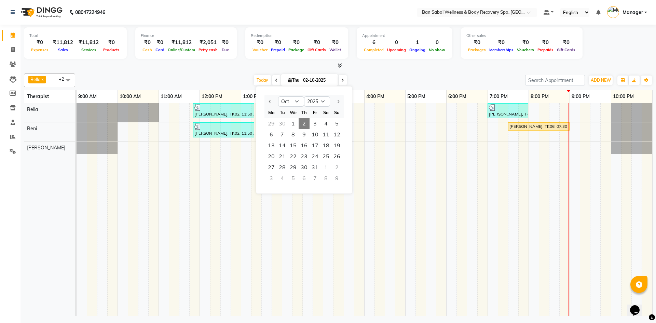
click at [288, 80] on icon at bounding box center [290, 80] width 4 height 4
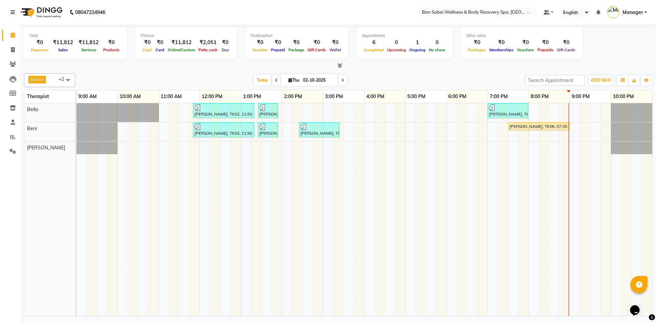
click at [340, 64] on icon at bounding box center [340, 65] width 4 height 5
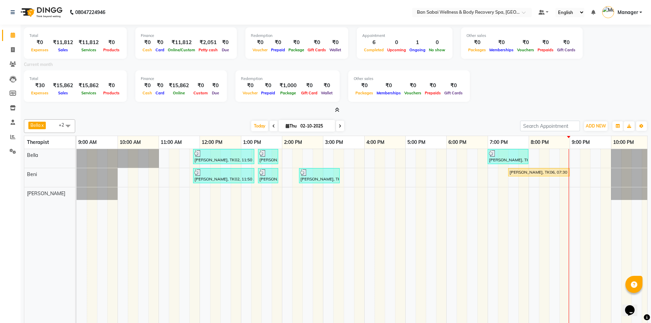
click at [338, 109] on icon at bounding box center [337, 109] width 4 height 5
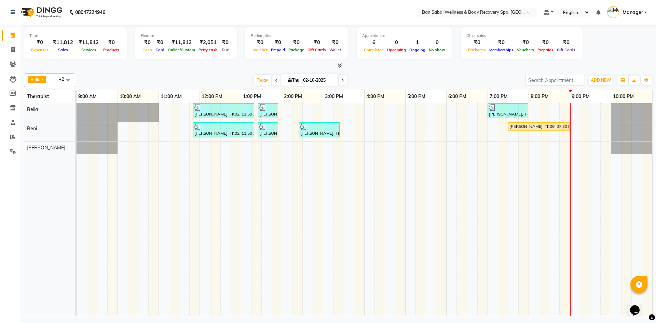
click at [339, 67] on icon at bounding box center [340, 65] width 4 height 5
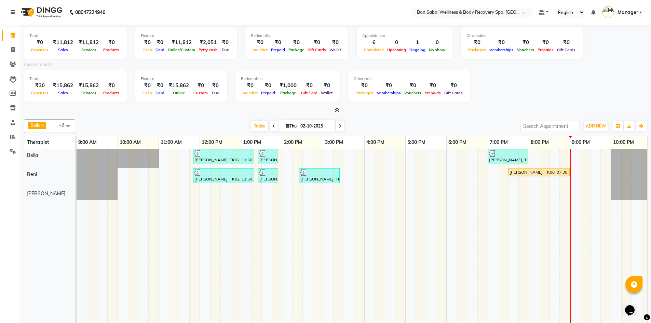
click at [338, 111] on icon at bounding box center [337, 109] width 4 height 5
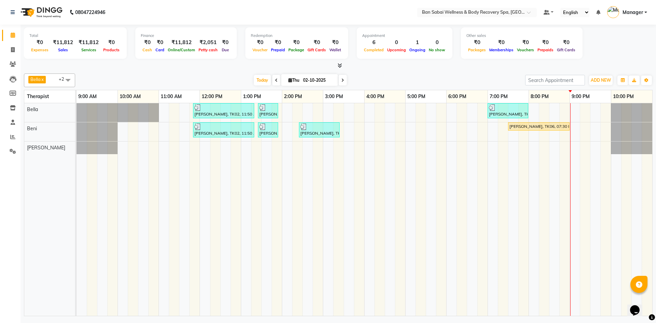
click at [340, 64] on icon at bounding box center [340, 65] width 4 height 5
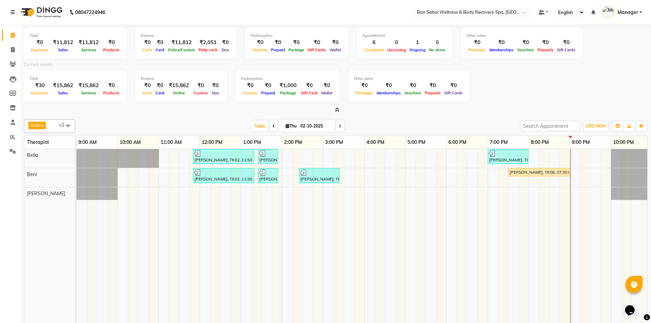
click at [338, 111] on icon at bounding box center [337, 109] width 4 height 5
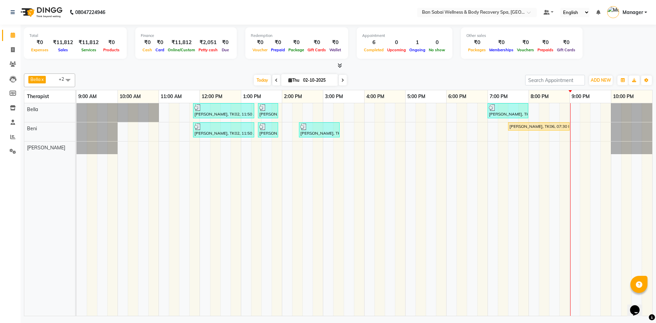
click at [338, 65] on icon at bounding box center [340, 65] width 4 height 5
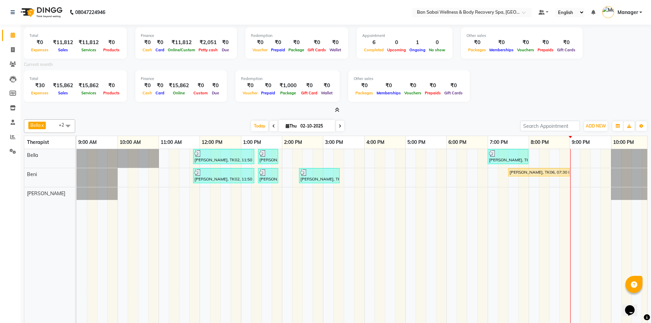
click at [337, 108] on icon at bounding box center [337, 109] width 4 height 5
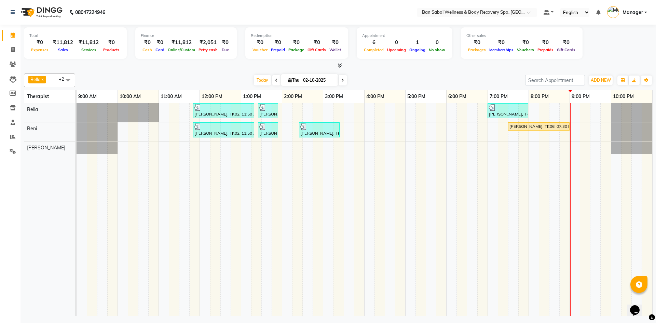
click at [340, 65] on icon at bounding box center [340, 65] width 4 height 5
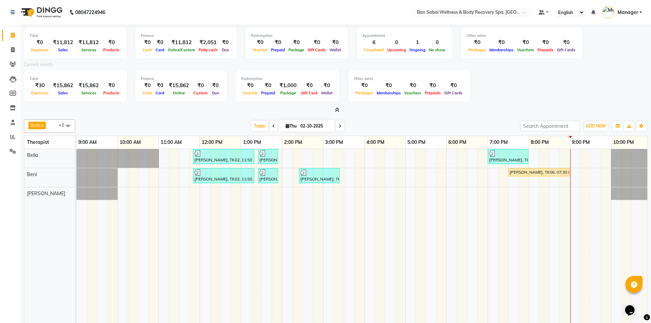
click at [338, 110] on icon at bounding box center [337, 109] width 4 height 5
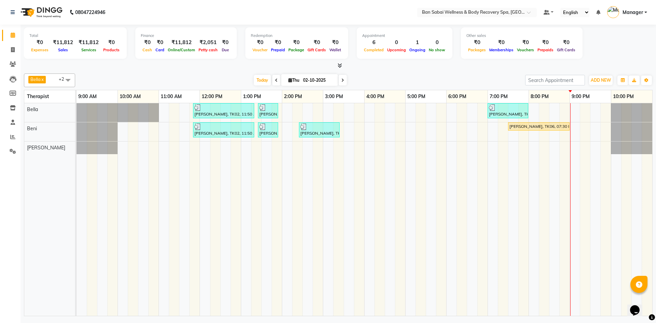
click at [341, 66] on icon at bounding box center [340, 65] width 4 height 5
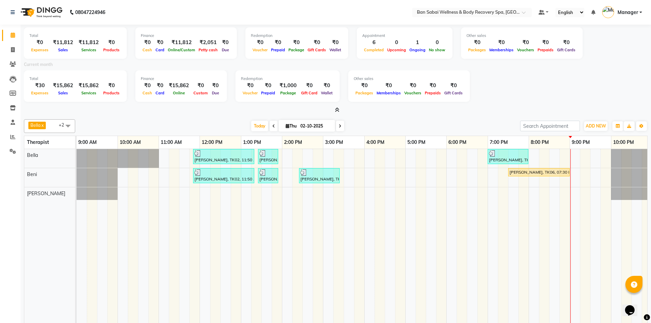
click at [338, 110] on icon at bounding box center [337, 109] width 4 height 5
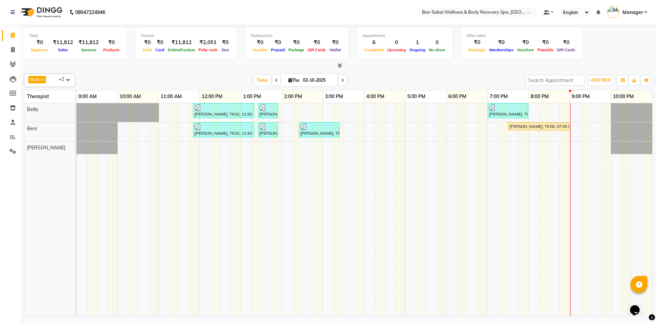
click at [339, 66] on icon at bounding box center [340, 65] width 4 height 5
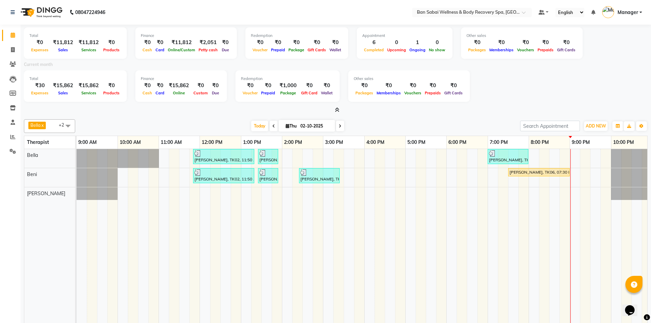
click at [337, 111] on icon at bounding box center [337, 109] width 4 height 5
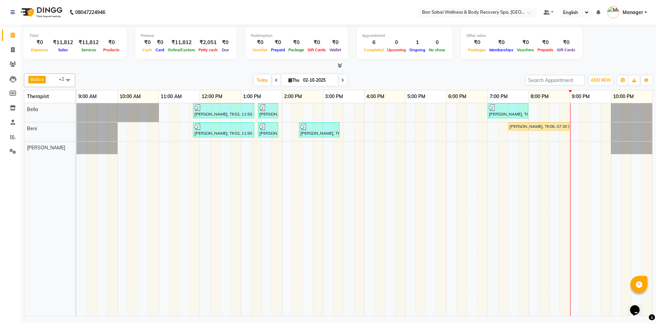
click at [340, 66] on icon at bounding box center [340, 65] width 4 height 5
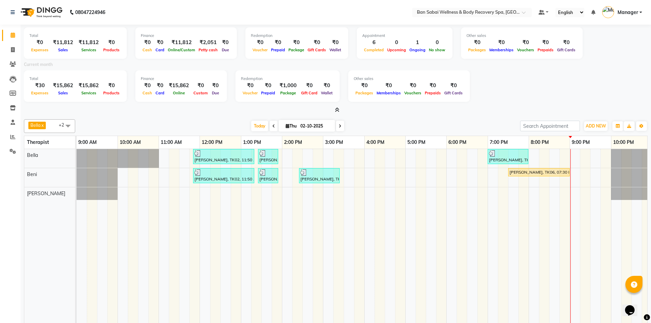
click at [337, 111] on icon at bounding box center [337, 109] width 4 height 5
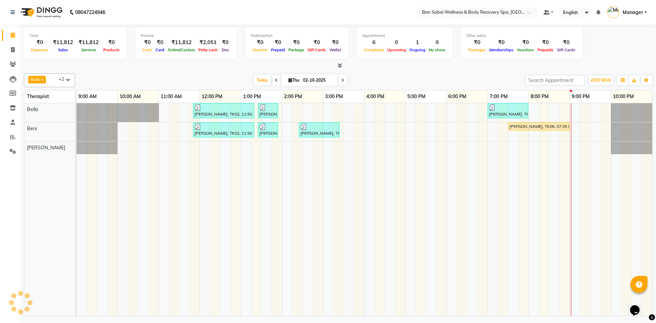
click at [287, 81] on span "Thu" at bounding box center [294, 80] width 14 height 5
select select "10"
select select "2025"
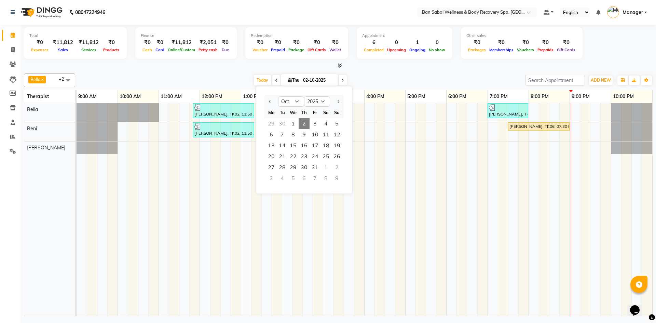
click at [287, 81] on span "Thu" at bounding box center [294, 80] width 14 height 5
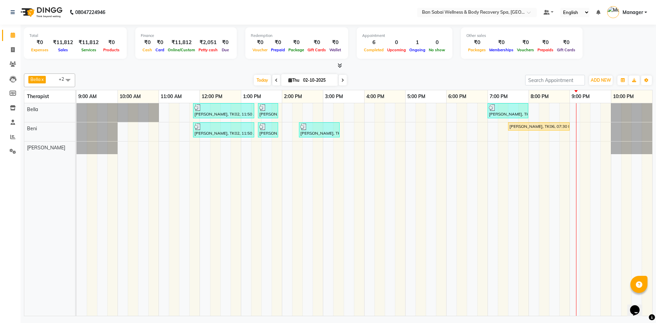
click at [68, 80] on span at bounding box center [68, 79] width 14 height 13
click at [32, 136] on div "[PERSON_NAME]" at bounding box center [50, 135] width 44 height 7
checkbox input "true"
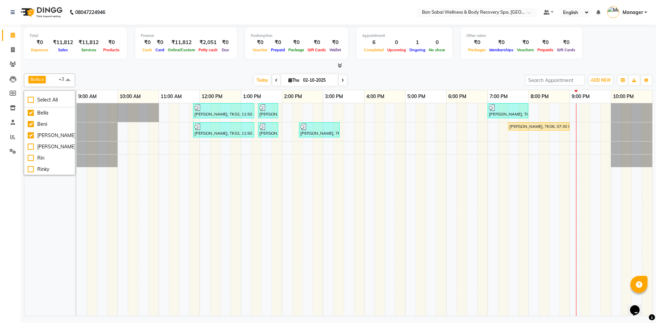
click at [225, 179] on td at bounding box center [225, 209] width 10 height 213
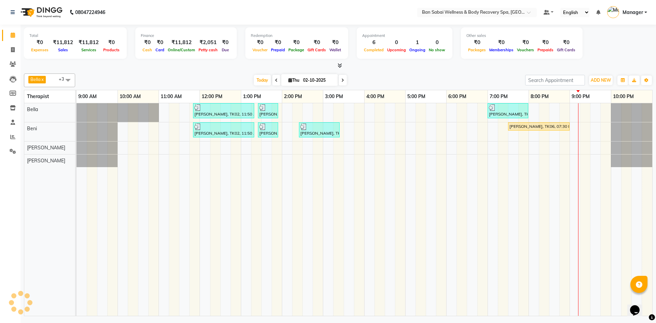
click at [344, 79] on span at bounding box center [343, 80] width 8 height 11
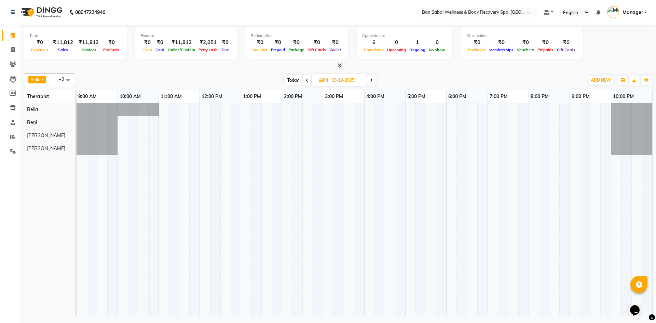
click at [306, 81] on icon at bounding box center [307, 80] width 3 height 4
type input "02-10-2025"
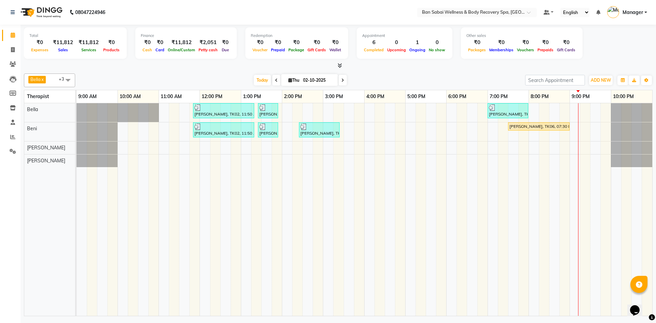
click at [70, 78] on span at bounding box center [68, 79] width 14 height 13
click at [13, 62] on icon at bounding box center [13, 64] width 6 height 5
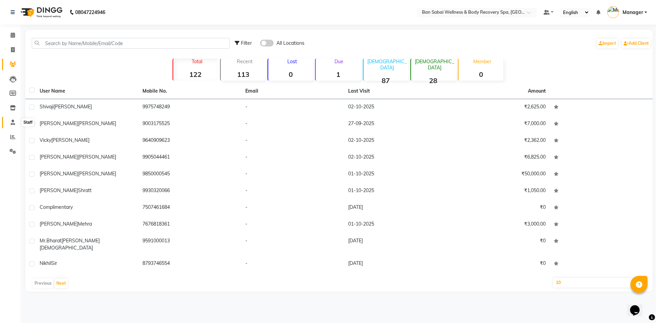
click at [13, 123] on icon at bounding box center [13, 122] width 4 height 5
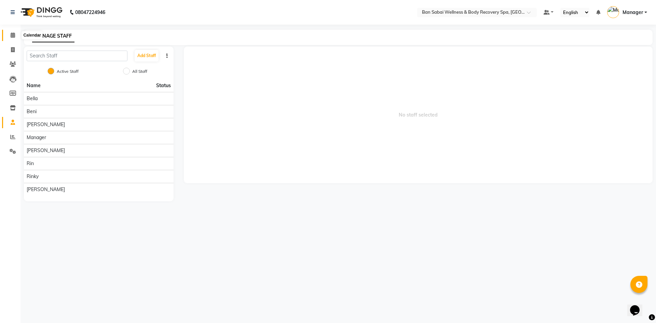
click at [14, 36] on icon at bounding box center [13, 34] width 4 height 5
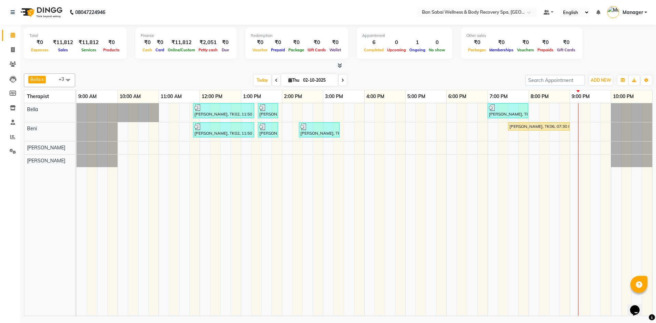
click at [68, 80] on span at bounding box center [68, 79] width 14 height 13
click at [12, 46] on span at bounding box center [13, 50] width 12 height 8
select select "8743"
select select "service"
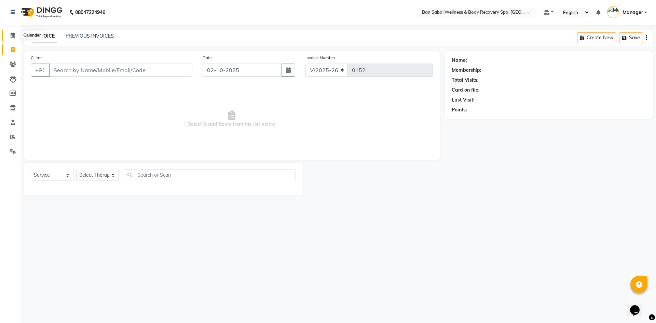
click at [12, 34] on icon at bounding box center [13, 34] width 4 height 5
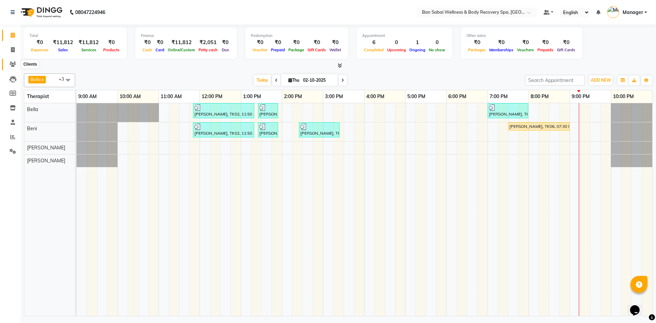
click at [12, 64] on icon at bounding box center [13, 64] width 6 height 5
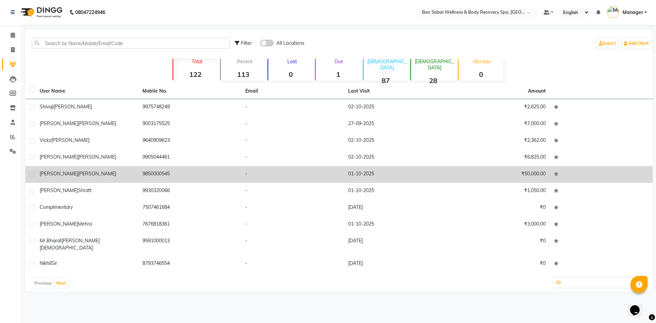
click at [102, 176] on div "Manan Rathi" at bounding box center [87, 173] width 95 height 7
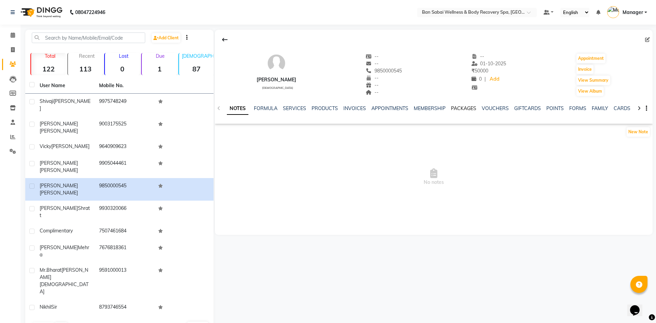
click at [456, 109] on link "PACKAGES" at bounding box center [463, 108] width 25 height 6
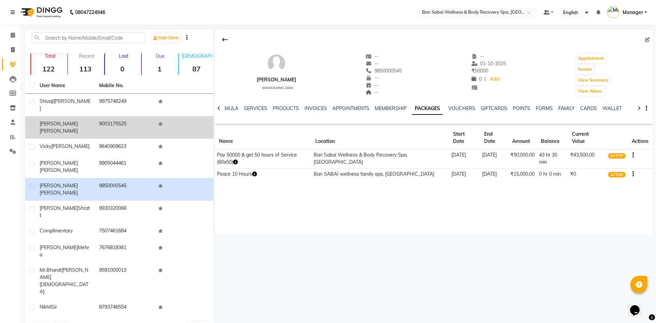
click at [57, 128] on span "Kuna" at bounding box center [59, 131] width 38 height 6
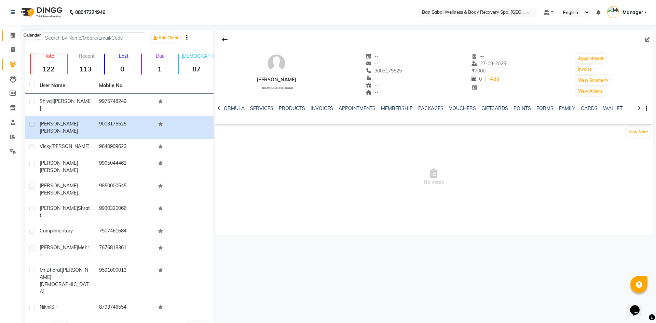
click at [14, 37] on icon at bounding box center [13, 34] width 4 height 5
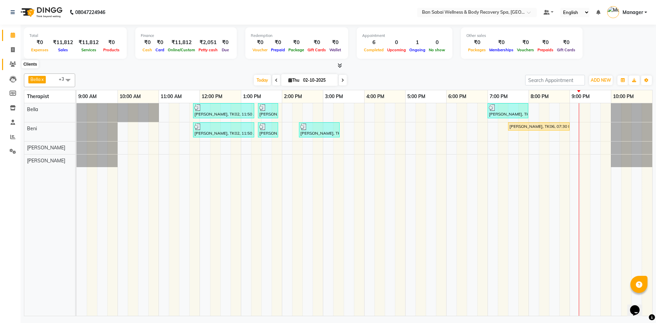
click at [14, 64] on icon at bounding box center [13, 64] width 6 height 5
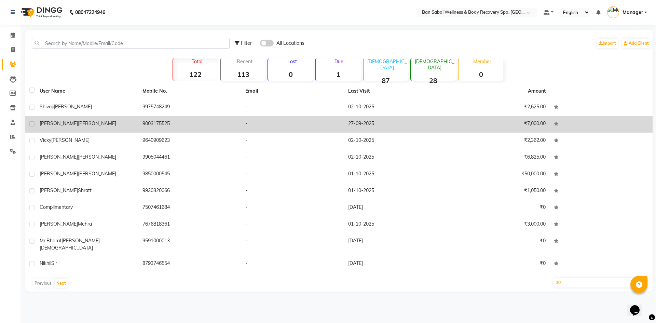
click at [230, 125] on td "9003175525" at bounding box center [189, 124] width 103 height 17
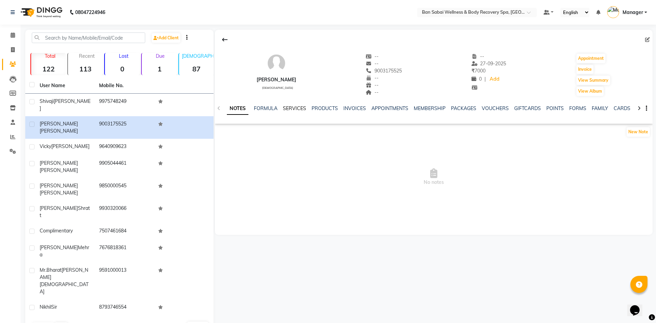
click at [299, 107] on link "SERVICES" at bounding box center [294, 108] width 23 height 6
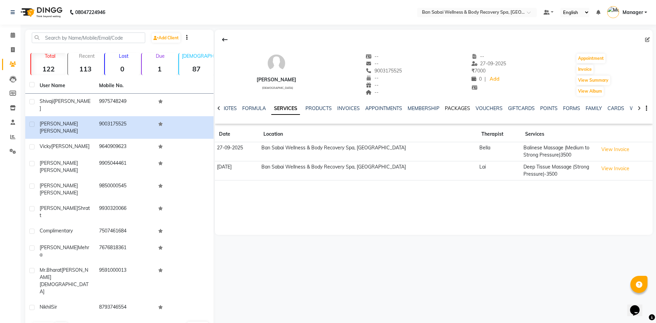
click at [462, 106] on link "PACKAGES" at bounding box center [457, 108] width 25 height 6
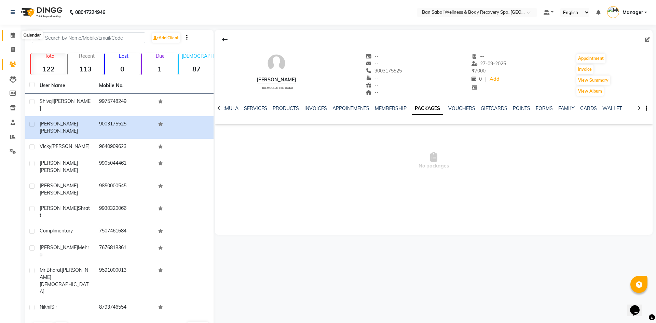
click at [12, 33] on icon at bounding box center [13, 34] width 4 height 5
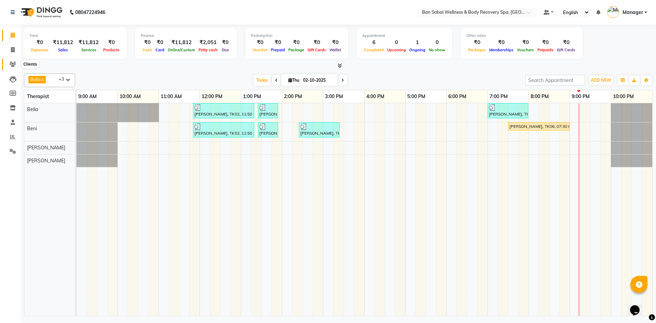
click at [14, 64] on icon at bounding box center [13, 64] width 6 height 5
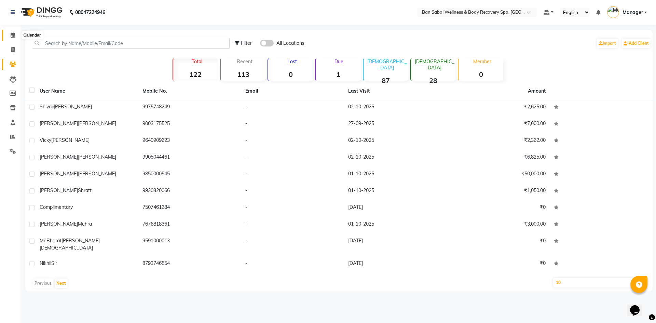
click at [12, 37] on icon at bounding box center [13, 34] width 4 height 5
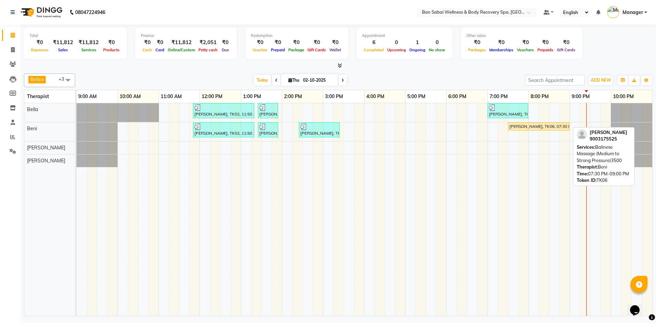
click at [537, 127] on div "[PERSON_NAME], TK06, 07:30 PM-09:00 PM, Balinese Massage (Medium to Strong Pres…" at bounding box center [539, 126] width 60 height 6
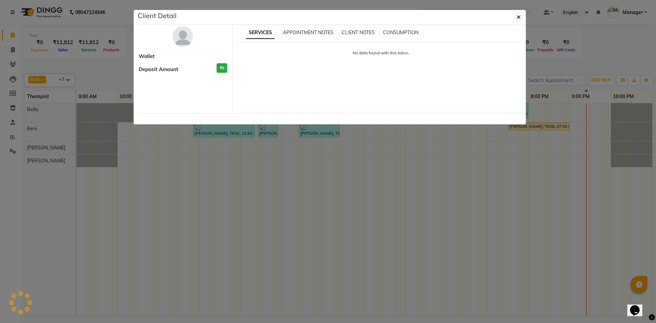
select select "1"
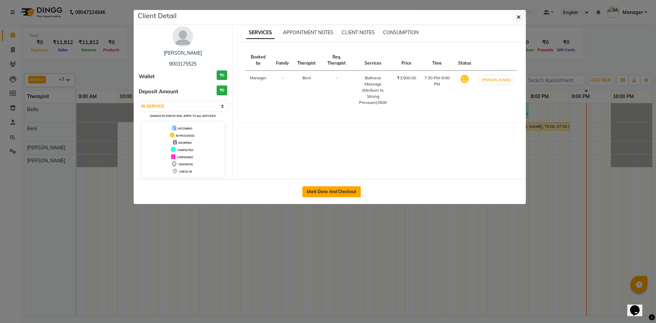
click at [337, 190] on button "Mark Done And Checkout" at bounding box center [331, 191] width 58 height 11
select select "service"
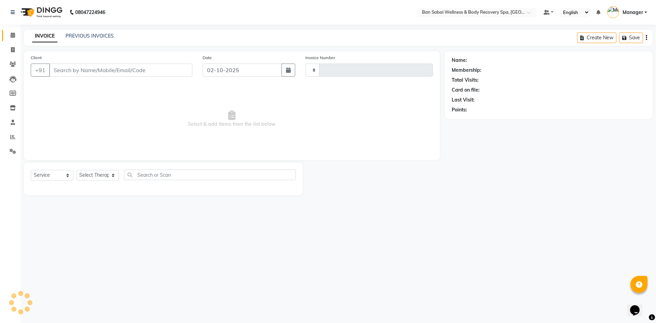
type input "0152"
select select "3"
select select "8743"
type input "9003175525"
select select "88797"
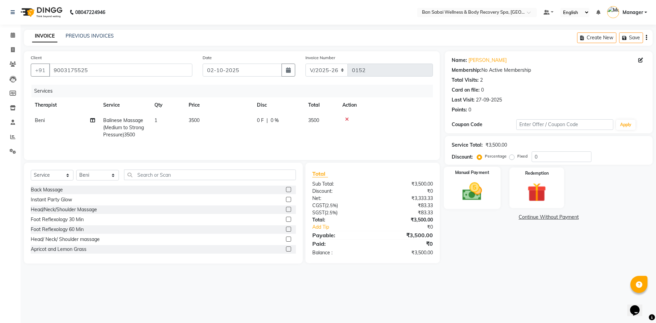
click at [472, 187] on img at bounding box center [472, 191] width 32 height 23
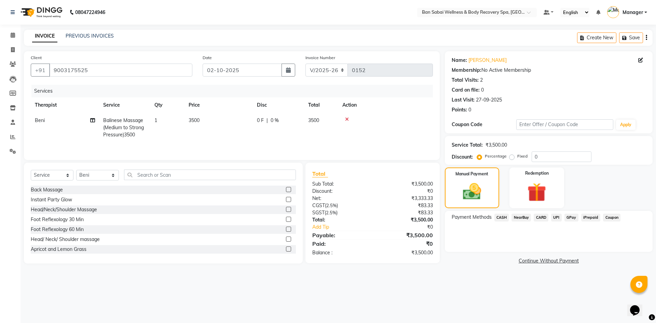
click at [572, 220] on span "GPay" at bounding box center [572, 218] width 14 height 8
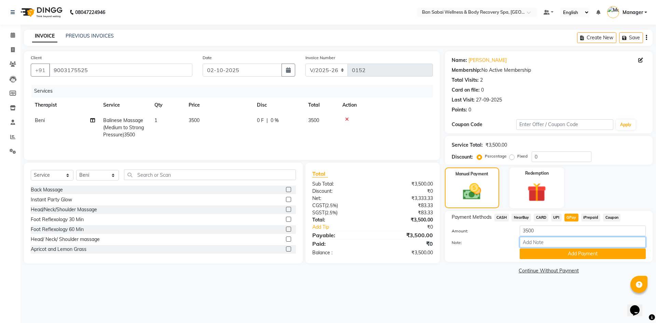
click at [566, 242] on input "Note:" at bounding box center [583, 242] width 126 height 11
type input "kalyani nagar scanner"
click at [573, 254] on button "Add Payment" at bounding box center [583, 253] width 126 height 11
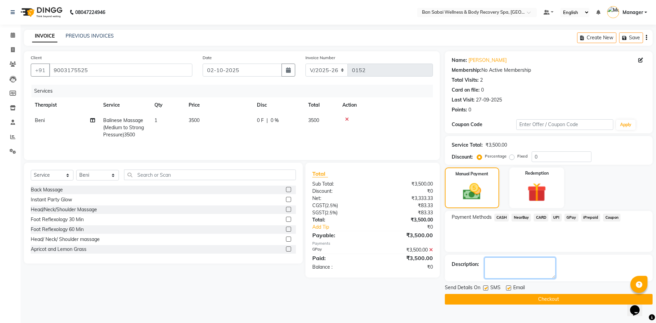
click at [538, 265] on textarea at bounding box center [520, 267] width 71 height 21
click at [529, 265] on textarea at bounding box center [520, 267] width 71 height 21
type textarea "Kalyani Nagar Scanner"
click at [538, 298] on button "Checkout" at bounding box center [549, 299] width 208 height 11
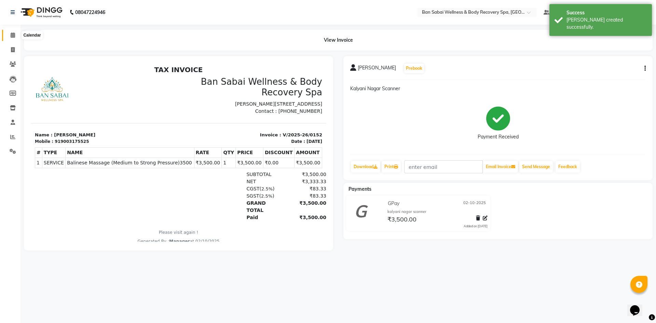
click at [13, 37] on icon at bounding box center [13, 34] width 4 height 5
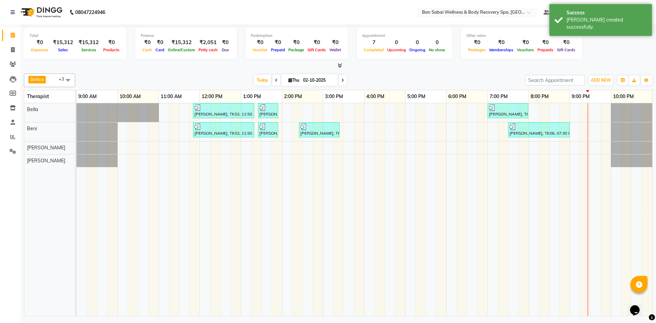
click at [341, 64] on icon at bounding box center [340, 65] width 4 height 5
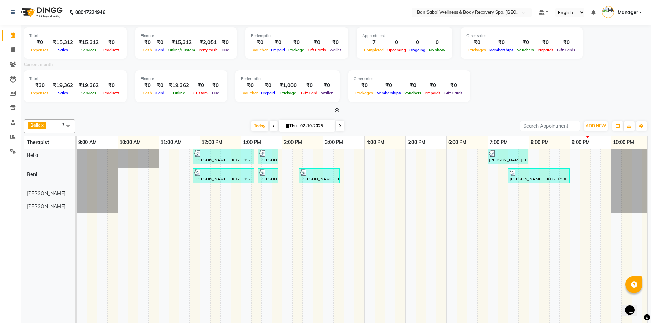
click at [336, 109] on icon at bounding box center [337, 109] width 4 height 5
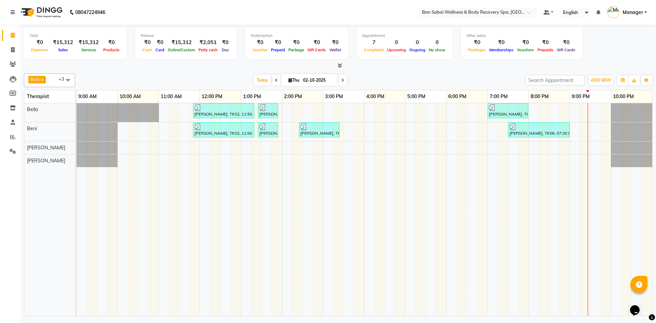
click at [340, 66] on icon at bounding box center [340, 65] width 4 height 5
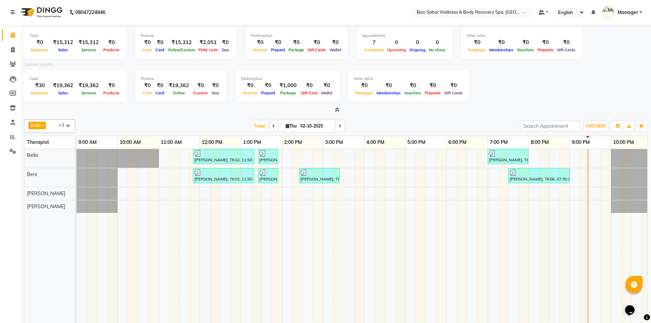
click at [338, 111] on icon at bounding box center [337, 109] width 4 height 5
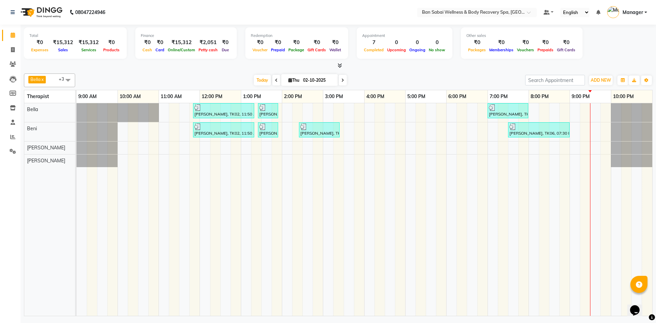
click at [338, 63] on icon at bounding box center [340, 65] width 4 height 5
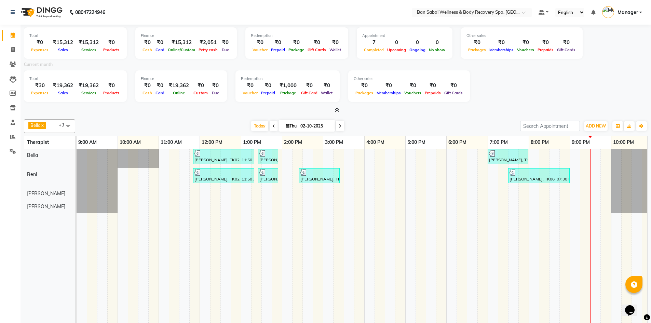
click at [336, 109] on icon at bounding box center [337, 109] width 4 height 5
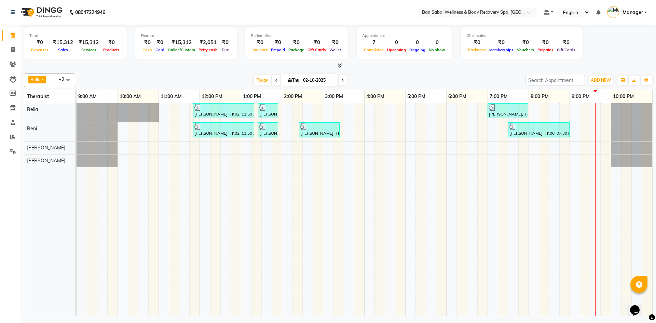
click at [338, 67] on icon at bounding box center [340, 65] width 4 height 5
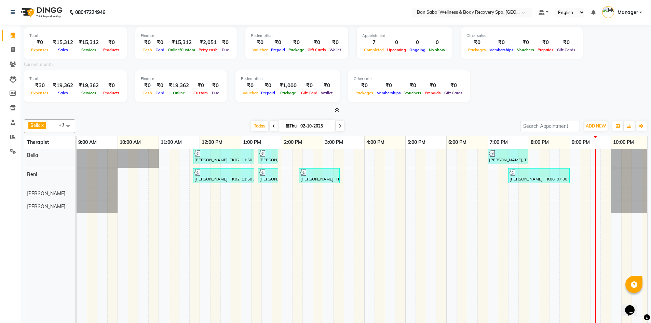
click at [338, 110] on icon at bounding box center [337, 109] width 4 height 5
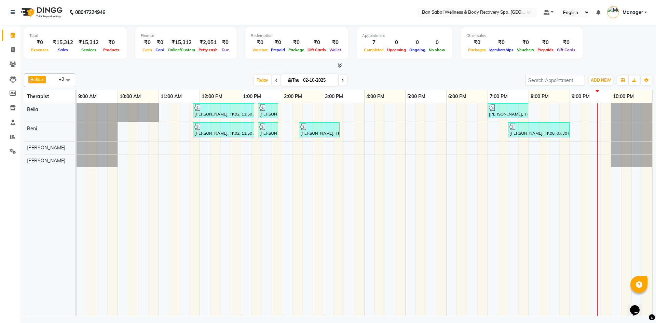
click at [339, 66] on icon at bounding box center [340, 65] width 4 height 5
